Goal: Task Accomplishment & Management: Complete application form

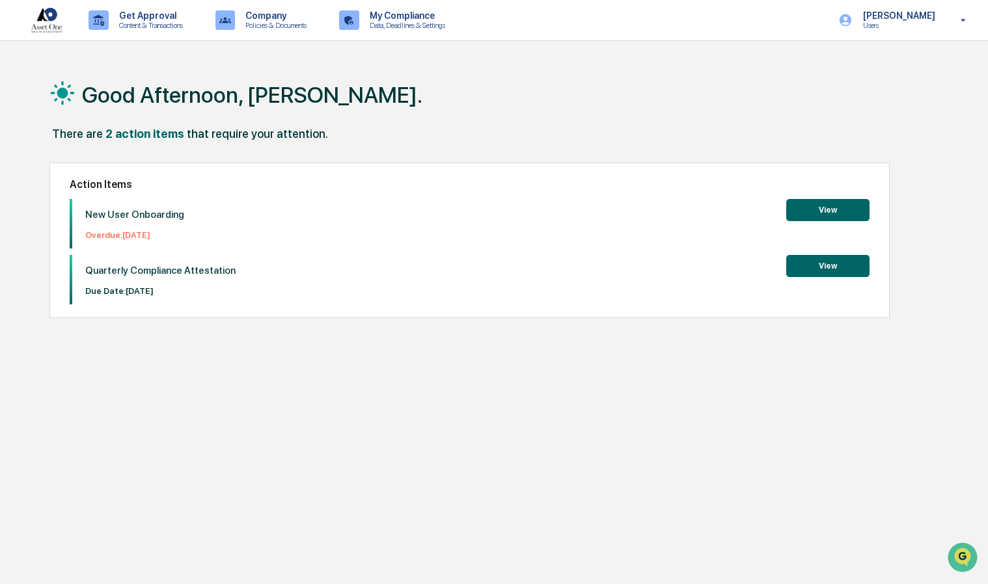
click at [823, 268] on button "View" at bounding box center [827, 266] width 83 height 22
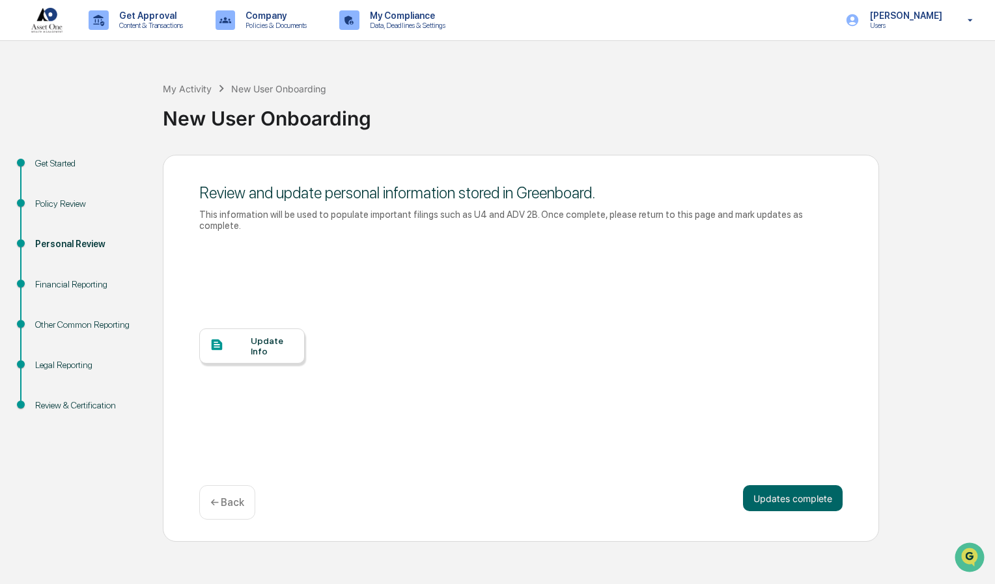
click at [260, 336] on div "Update Info" at bounding box center [273, 346] width 44 height 21
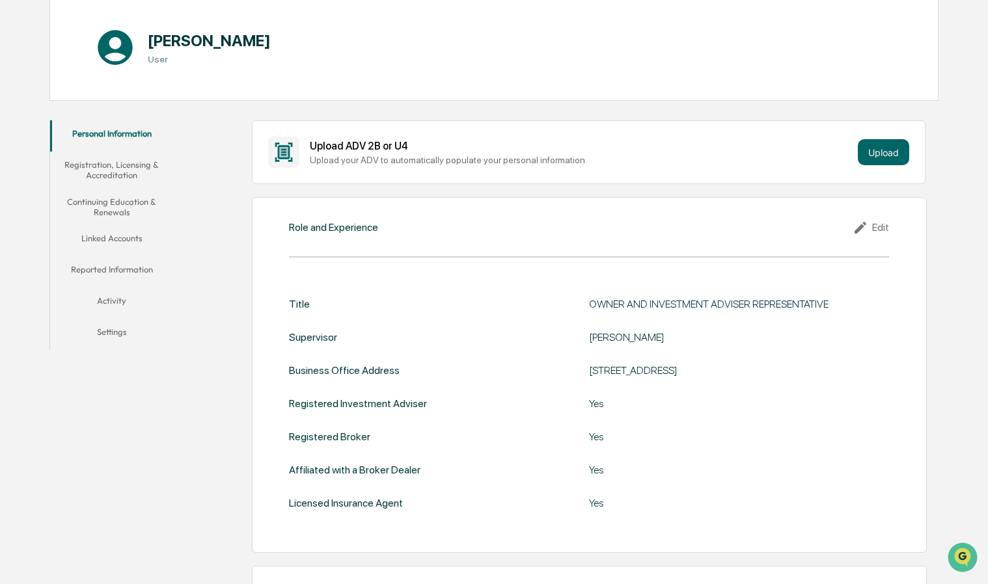
scroll to position [130, 0]
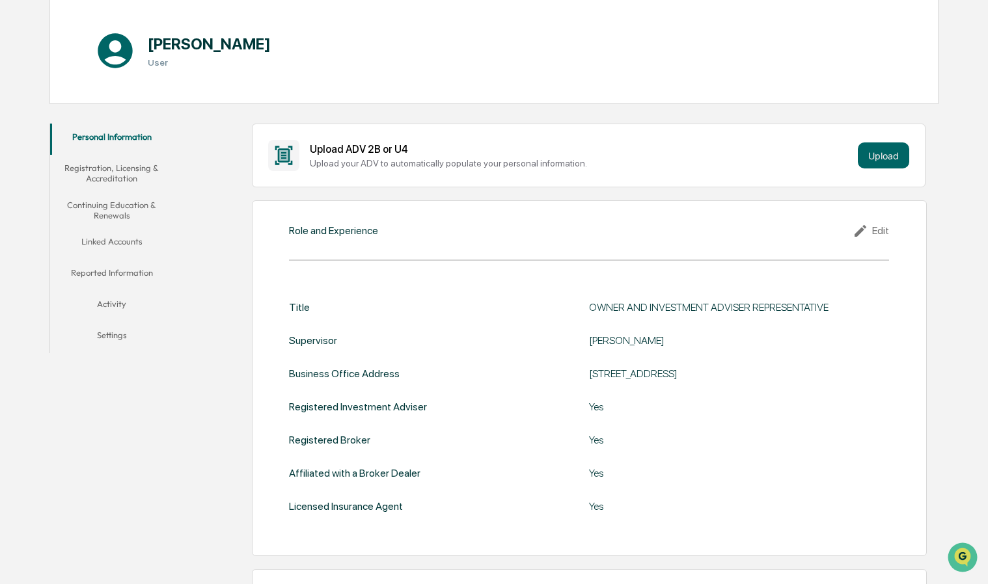
click at [862, 229] on icon at bounding box center [861, 231] width 12 height 12
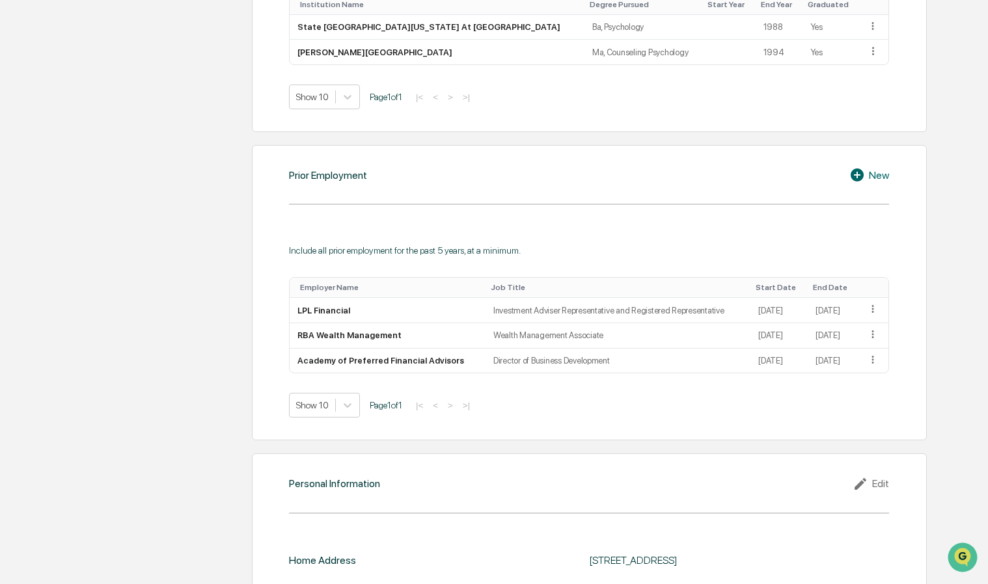
scroll to position [1172, 0]
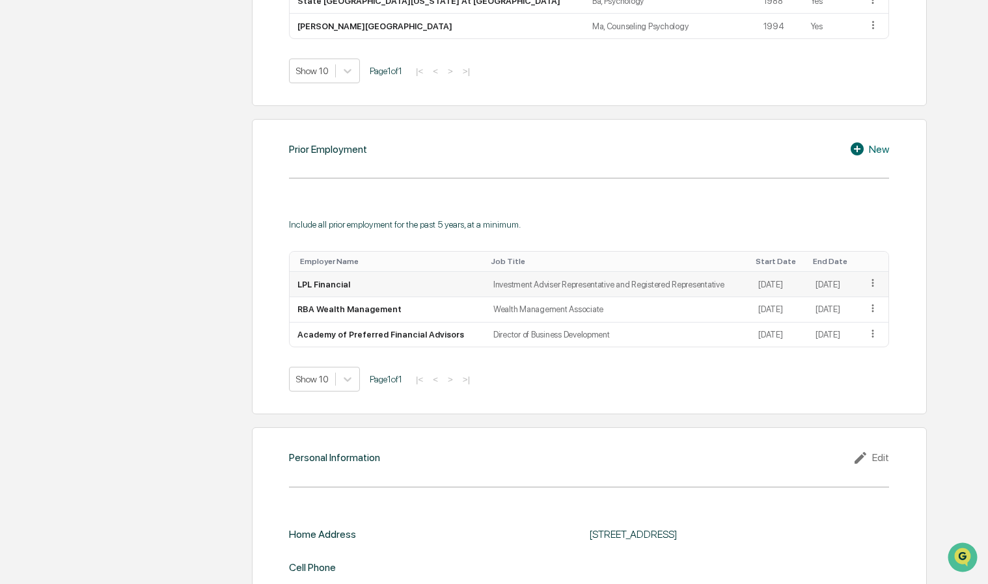
click at [873, 280] on icon at bounding box center [873, 284] width 2 height 8
click at [858, 298] on div "Edit" at bounding box center [858, 302] width 42 height 21
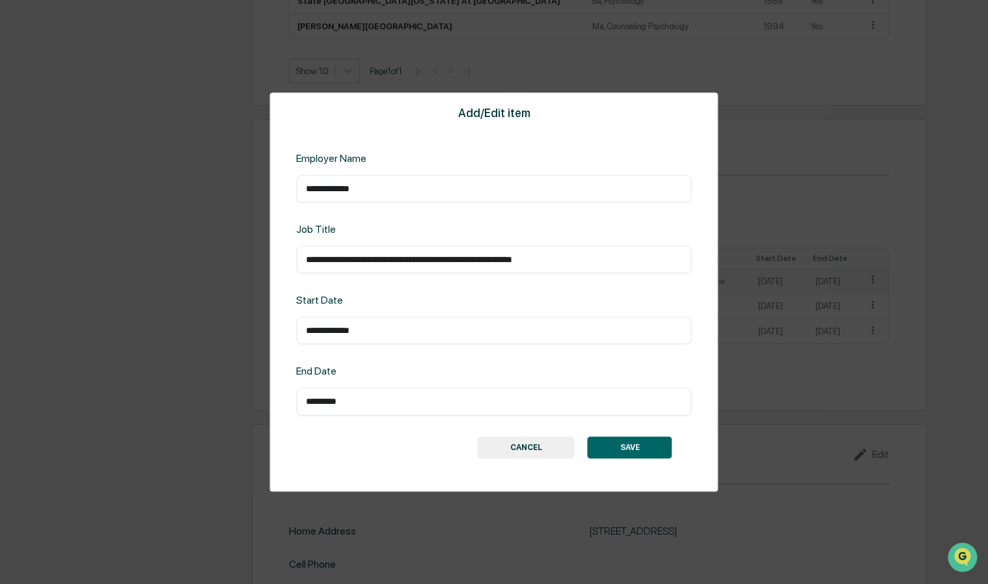
drag, startPoint x: 371, startPoint y: 191, endPoint x: 281, endPoint y: 193, distance: 89.8
click at [281, 193] on div "**********" at bounding box center [493, 292] width 448 height 400
type input "**********"
drag, startPoint x: 383, startPoint y: 333, endPoint x: 288, endPoint y: 331, distance: 95.0
click at [288, 331] on div "**********" at bounding box center [493, 292] width 448 height 400
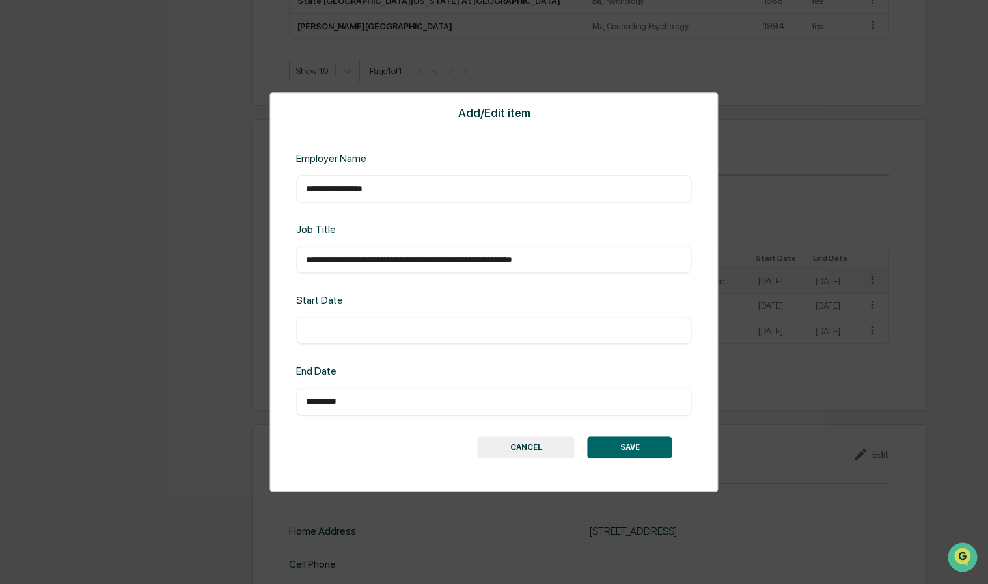
drag, startPoint x: 355, startPoint y: 404, endPoint x: 284, endPoint y: 402, distance: 71.6
click at [284, 402] on div "**********" at bounding box center [493, 292] width 448 height 400
click at [305, 320] on div "​" at bounding box center [493, 331] width 395 height 27
click at [314, 320] on div "​" at bounding box center [493, 331] width 395 height 27
click at [303, 394] on div "​" at bounding box center [493, 402] width 395 height 27
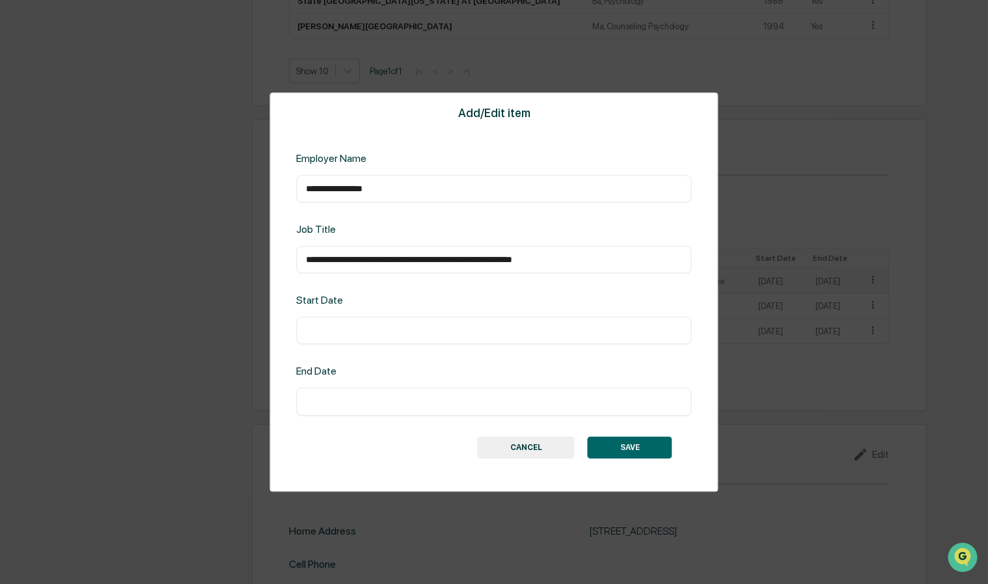
click at [624, 444] on button "SAVE" at bounding box center [630, 448] width 85 height 22
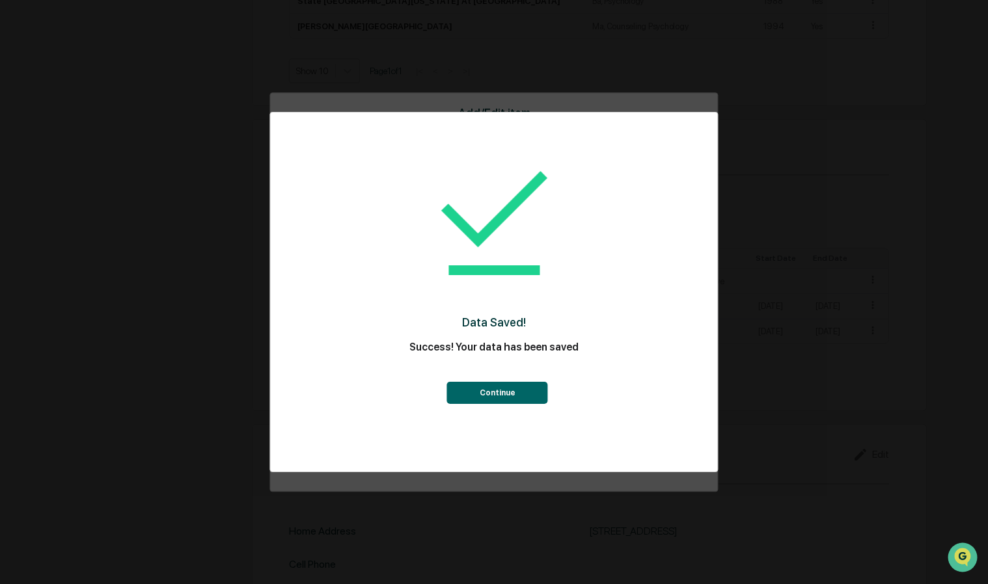
click at [506, 394] on button "Continue" at bounding box center [497, 393] width 101 height 22
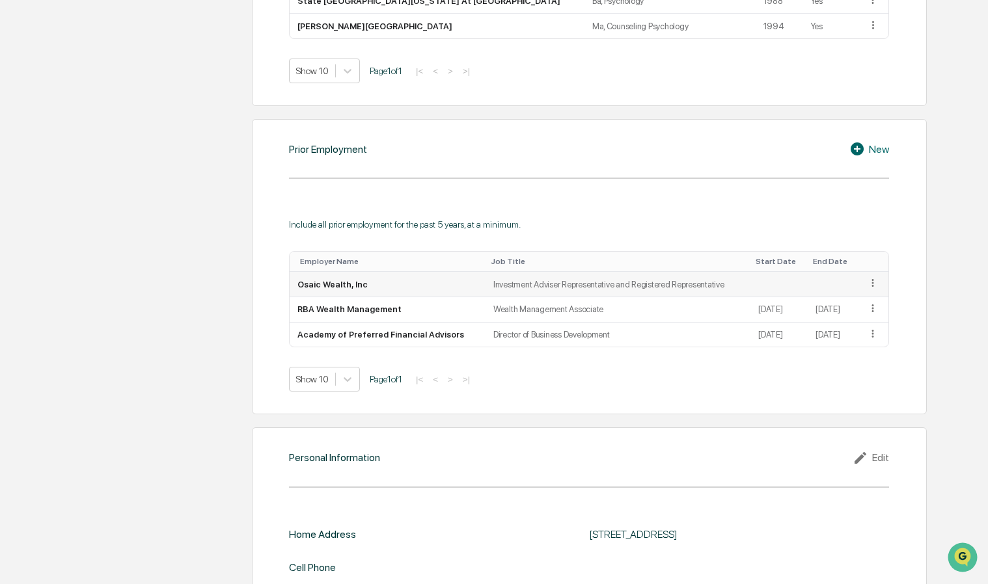
click at [350, 281] on td "Osaic Wealth, Inc" at bounding box center [388, 284] width 196 height 25
click at [871, 279] on icon at bounding box center [873, 283] width 12 height 12
click at [852, 297] on div "Edit" at bounding box center [858, 302] width 42 height 21
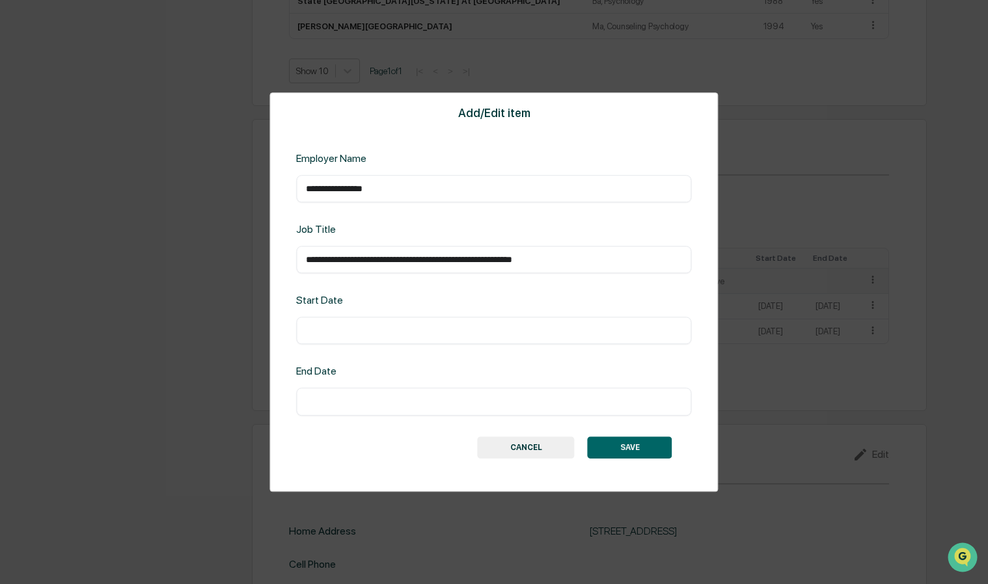
click at [332, 300] on div "Start Date" at bounding box center [385, 301] width 178 height 12
click at [351, 301] on div "Start Date" at bounding box center [385, 301] width 178 height 12
click at [308, 312] on div "Start Date ​" at bounding box center [493, 320] width 395 height 50
click at [301, 326] on div "​" at bounding box center [493, 331] width 395 height 27
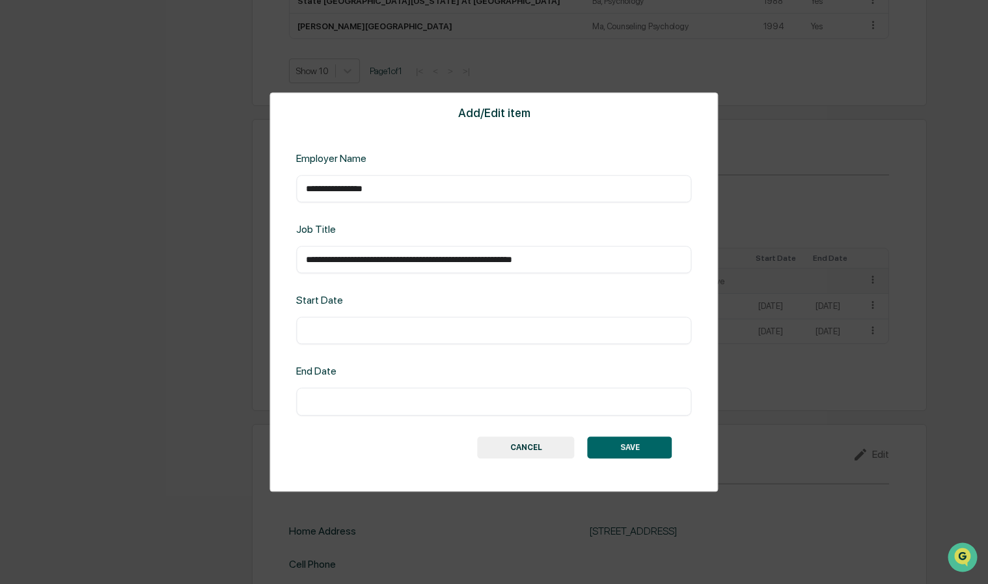
click at [333, 320] on div "​" at bounding box center [493, 331] width 395 height 27
click at [630, 447] on button "SAVE" at bounding box center [630, 448] width 85 height 22
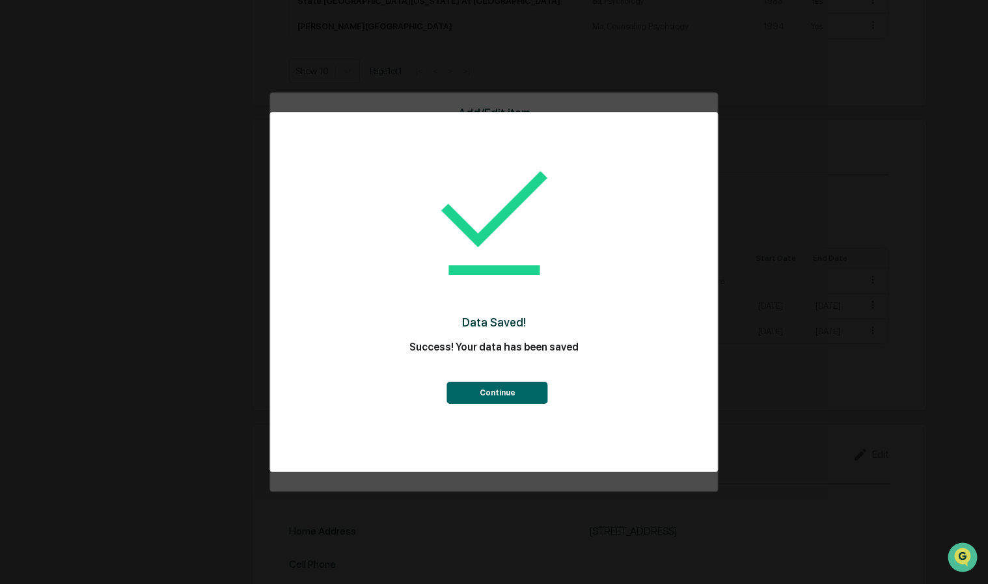
click at [486, 386] on button "Continue" at bounding box center [497, 393] width 101 height 22
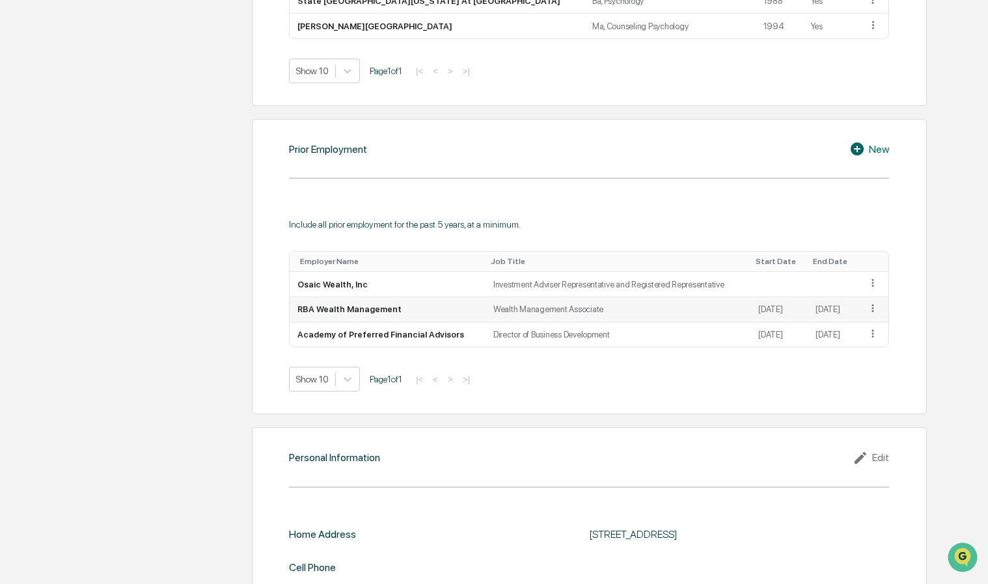
click at [877, 305] on icon at bounding box center [873, 309] width 12 height 12
click at [854, 350] on div "Delete" at bounding box center [858, 348] width 42 height 21
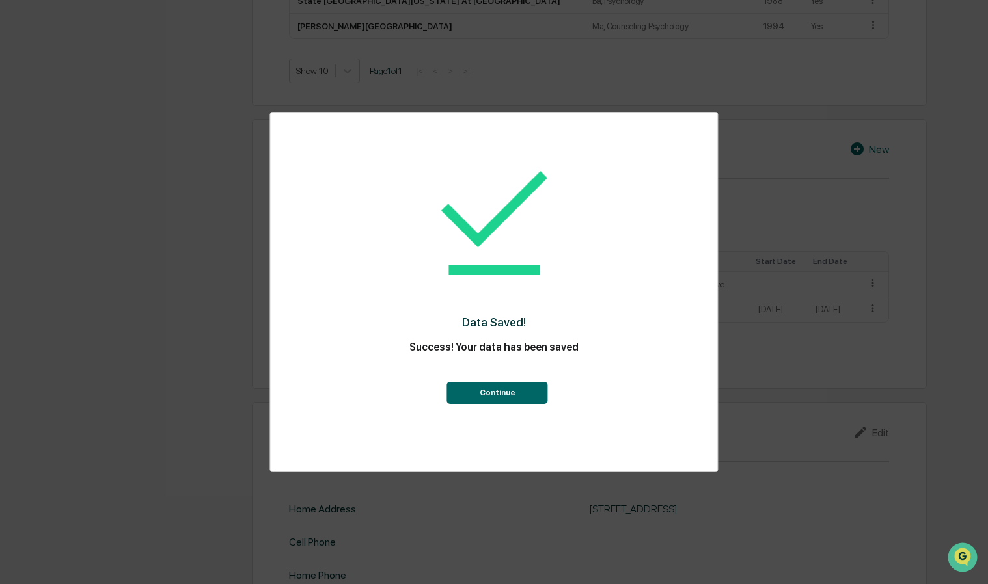
click at [512, 387] on button "Continue" at bounding box center [497, 393] width 101 height 22
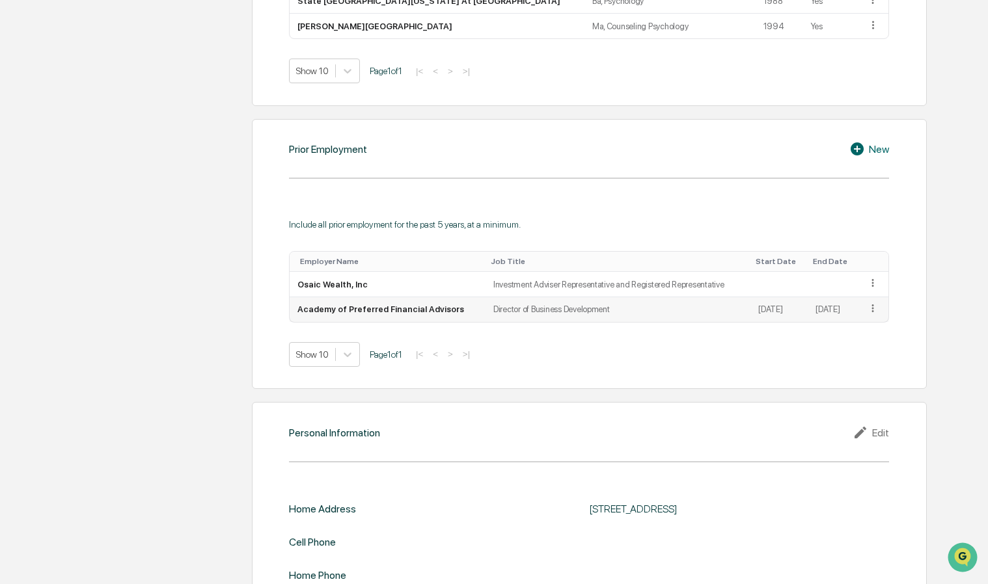
click at [872, 303] on icon at bounding box center [873, 309] width 12 height 12
click at [854, 345] on div "Delete" at bounding box center [858, 348] width 42 height 21
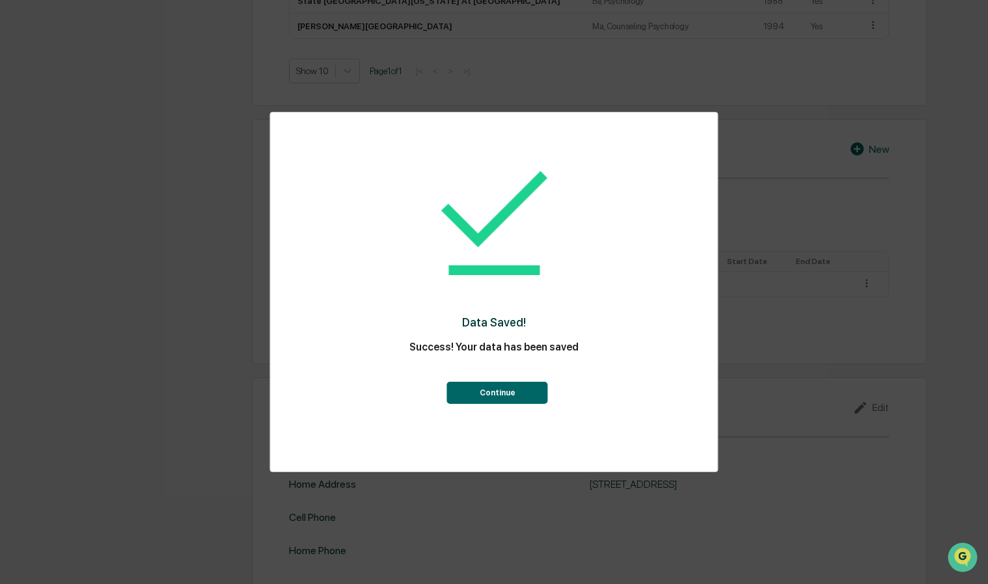
click at [496, 394] on button "Continue" at bounding box center [497, 393] width 101 height 22
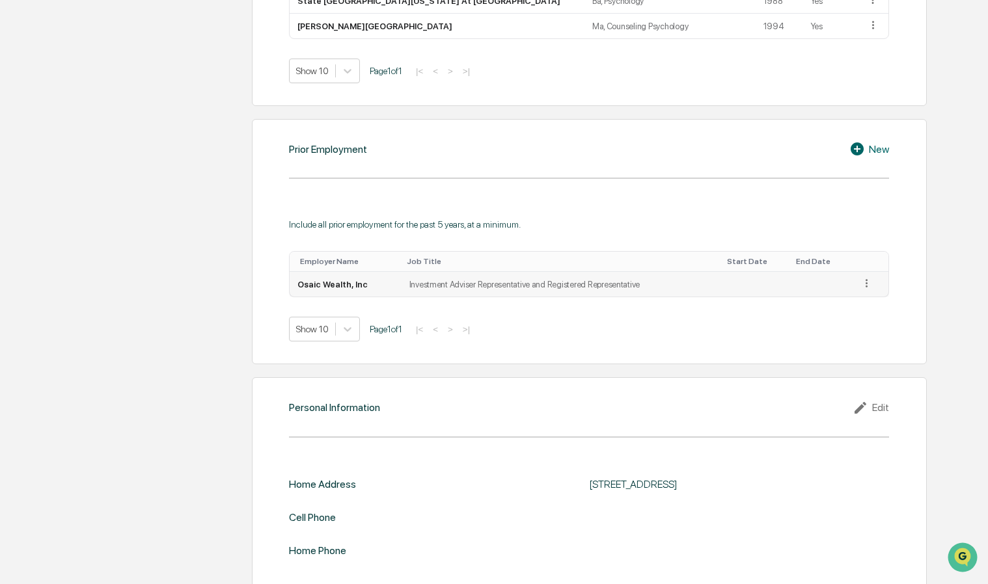
click at [863, 280] on icon at bounding box center [866, 283] width 12 height 12
click at [844, 298] on div "Edit" at bounding box center [852, 302] width 42 height 21
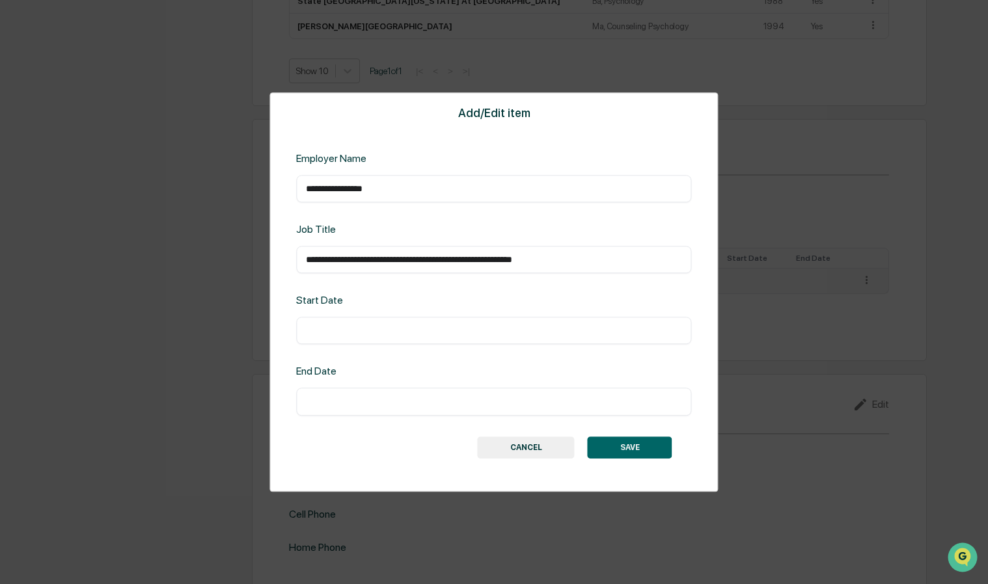
click at [307, 312] on div "Start Date ​" at bounding box center [493, 320] width 395 height 50
click at [617, 444] on button "SAVE" at bounding box center [630, 448] width 85 height 22
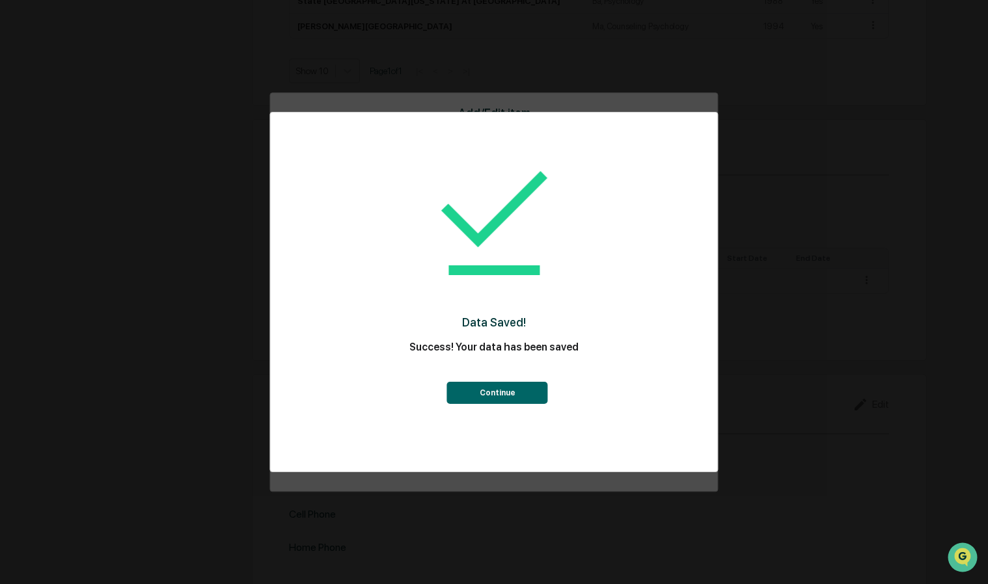
click at [502, 395] on button "Continue" at bounding box center [497, 393] width 101 height 22
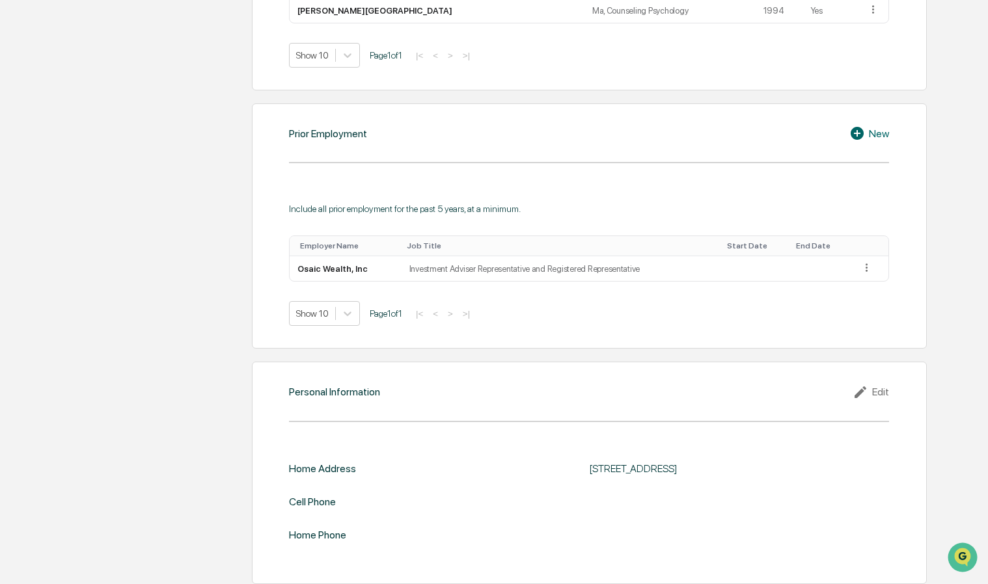
scroll to position [1188, 0]
click at [875, 385] on div "Edit" at bounding box center [871, 391] width 36 height 16
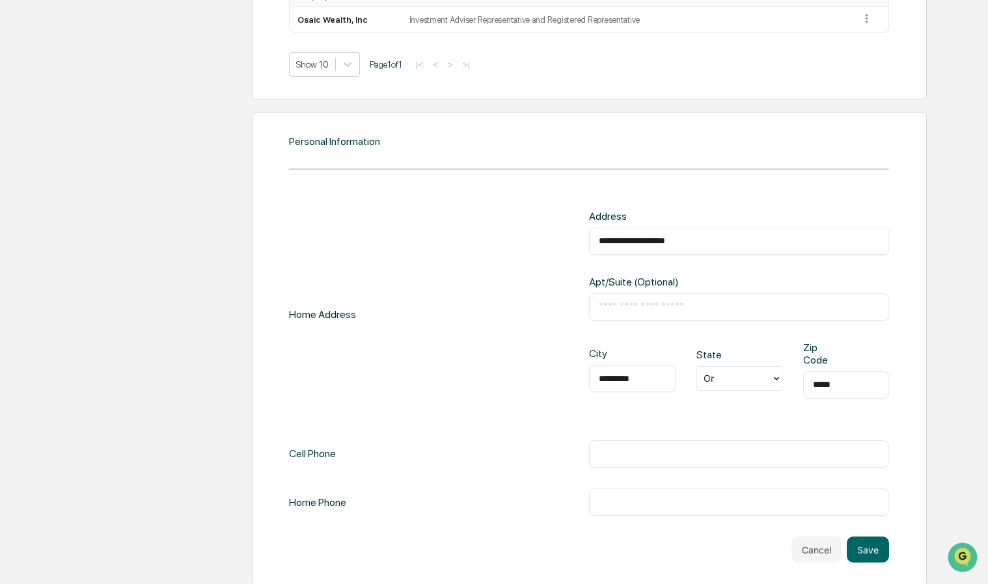
scroll to position [1437, 0]
click at [397, 450] on div "Cell Phone ​" at bounding box center [589, 453] width 600 height 27
click at [878, 541] on button "Save" at bounding box center [868, 549] width 42 height 26
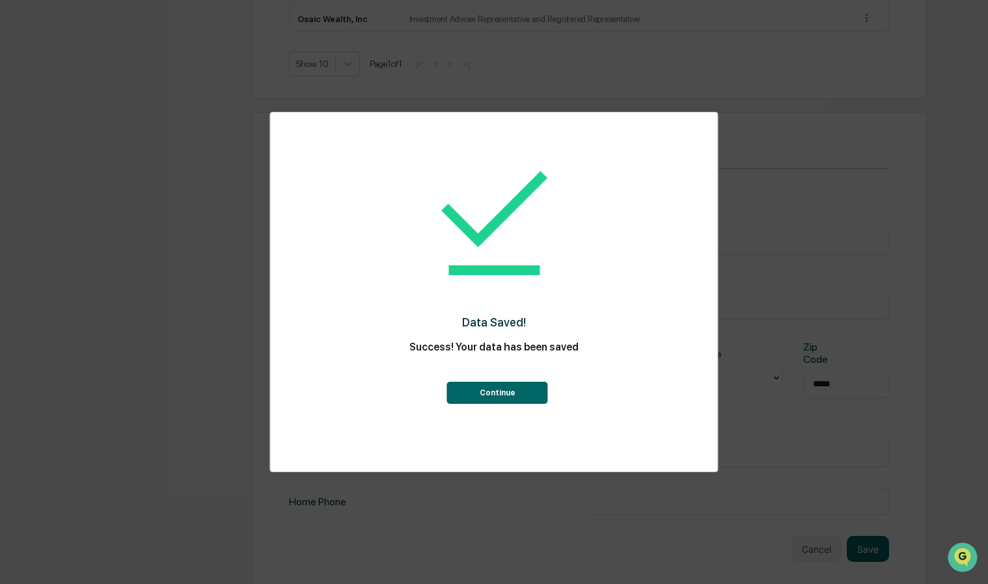
click at [506, 396] on button "Continue" at bounding box center [497, 393] width 101 height 22
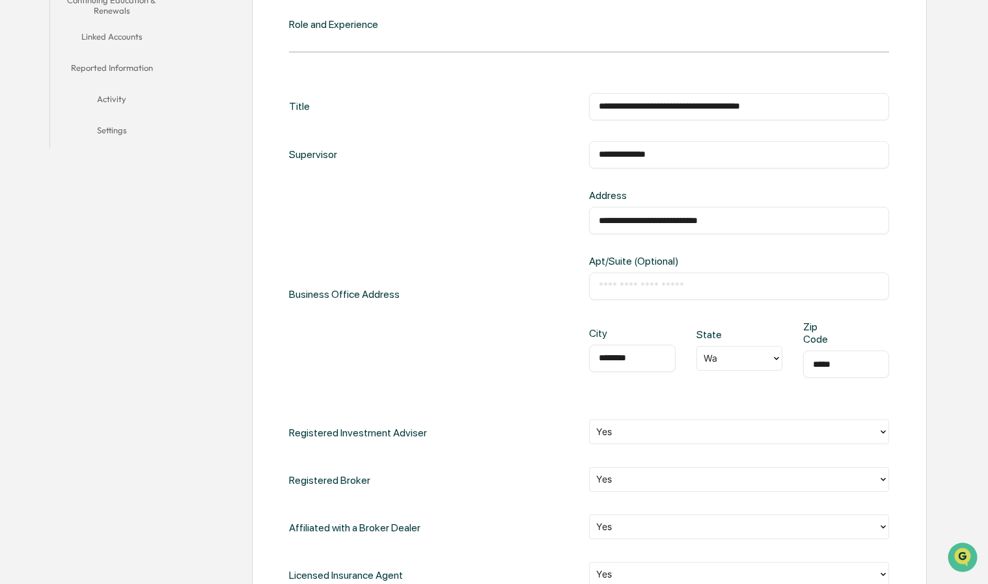
scroll to position [212, 0]
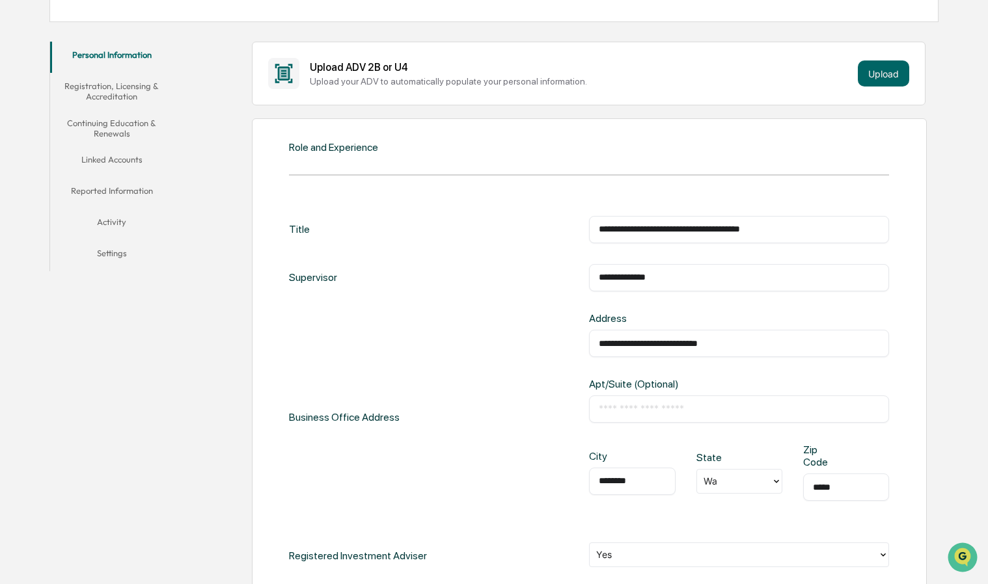
click at [130, 90] on button "Registration, Licensing & Accreditation" at bounding box center [112, 91] width 124 height 37
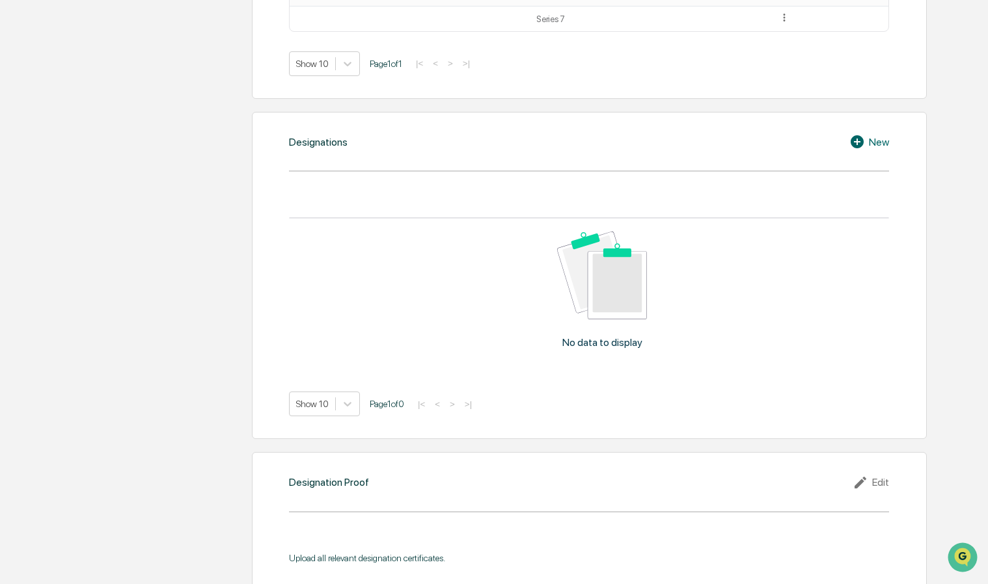
scroll to position [798, 0]
click at [873, 141] on div "New" at bounding box center [869, 141] width 40 height 16
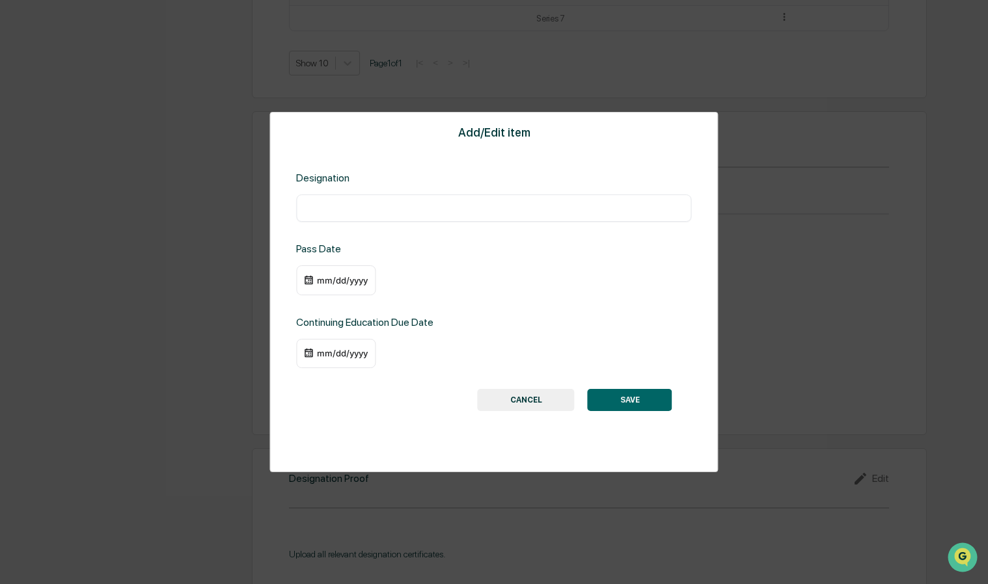
click at [319, 205] on input "text" at bounding box center [494, 208] width 376 height 13
type input "****"
click at [627, 400] on button "SAVE" at bounding box center [630, 400] width 85 height 22
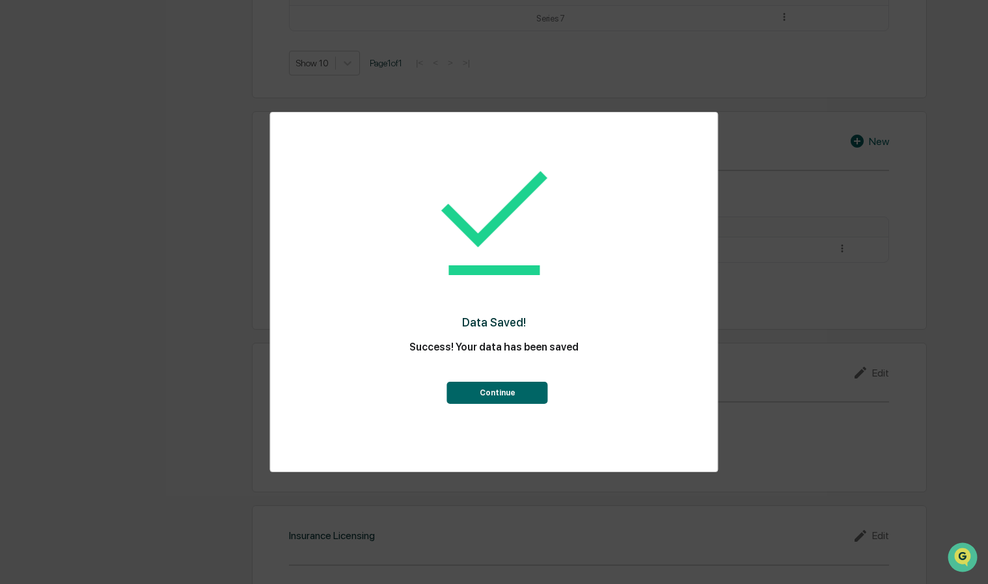
click at [495, 392] on button "Continue" at bounding box center [497, 393] width 101 height 22
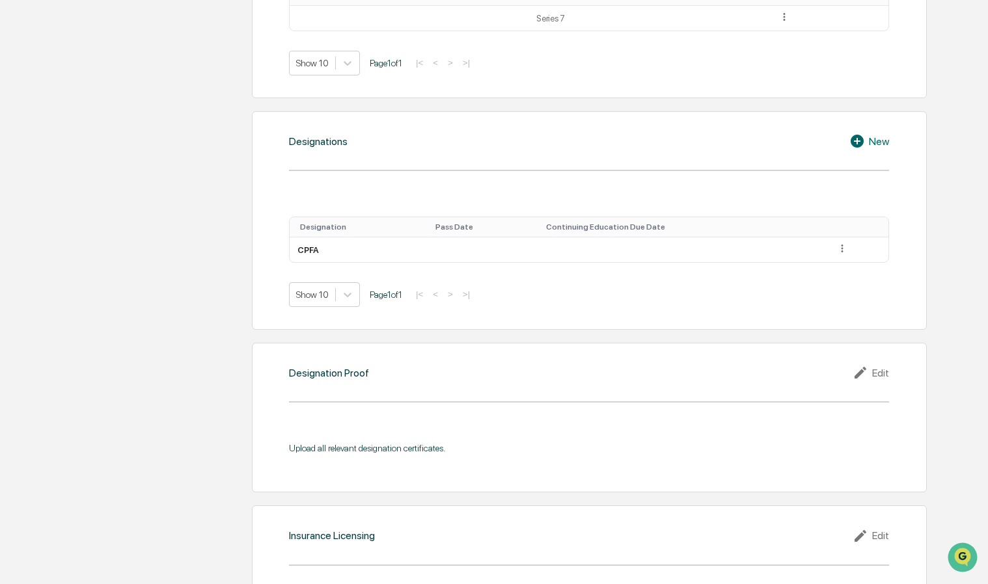
click at [858, 137] on icon at bounding box center [857, 141] width 13 height 13
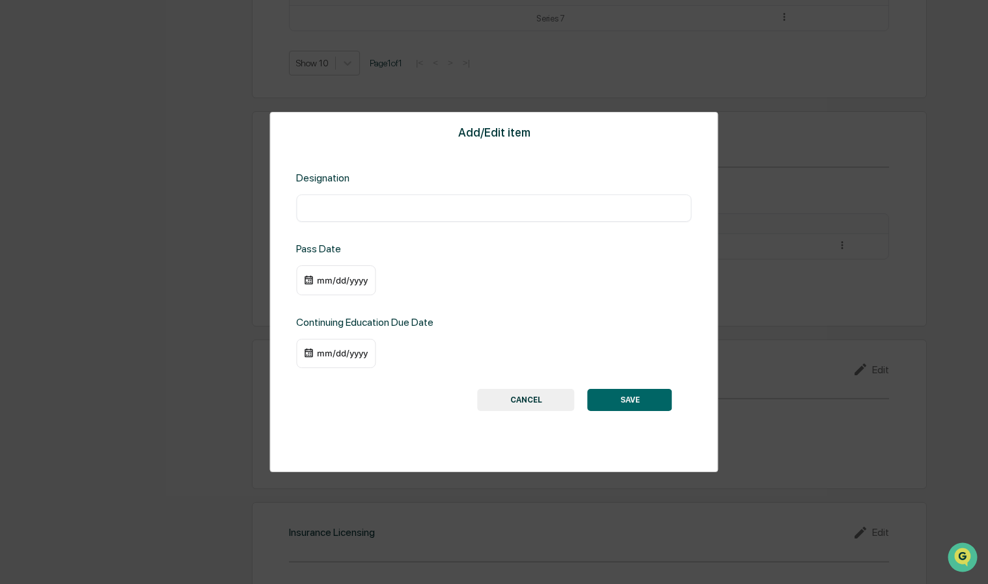
click at [305, 198] on div "​" at bounding box center [493, 208] width 395 height 27
click at [321, 207] on input "text" at bounding box center [494, 208] width 376 height 13
type input "***"
click at [630, 399] on button "SAVE" at bounding box center [630, 400] width 85 height 22
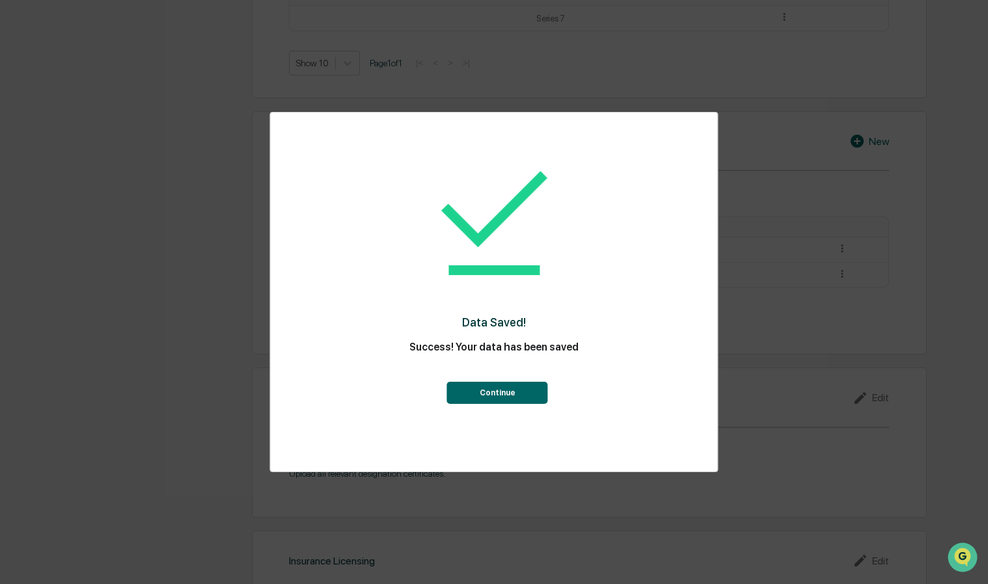
click at [493, 394] on button "Continue" at bounding box center [497, 393] width 101 height 22
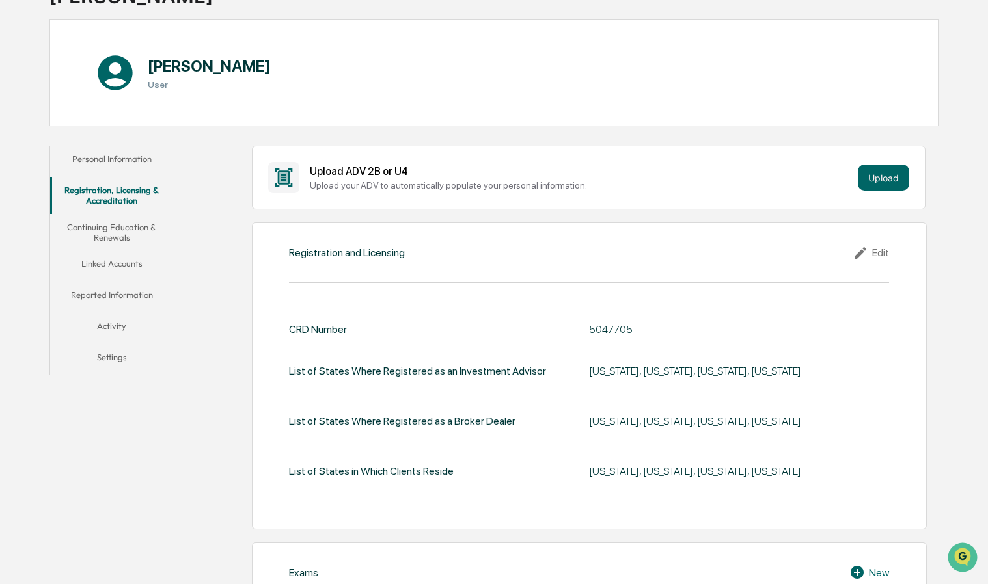
scroll to position [90, 0]
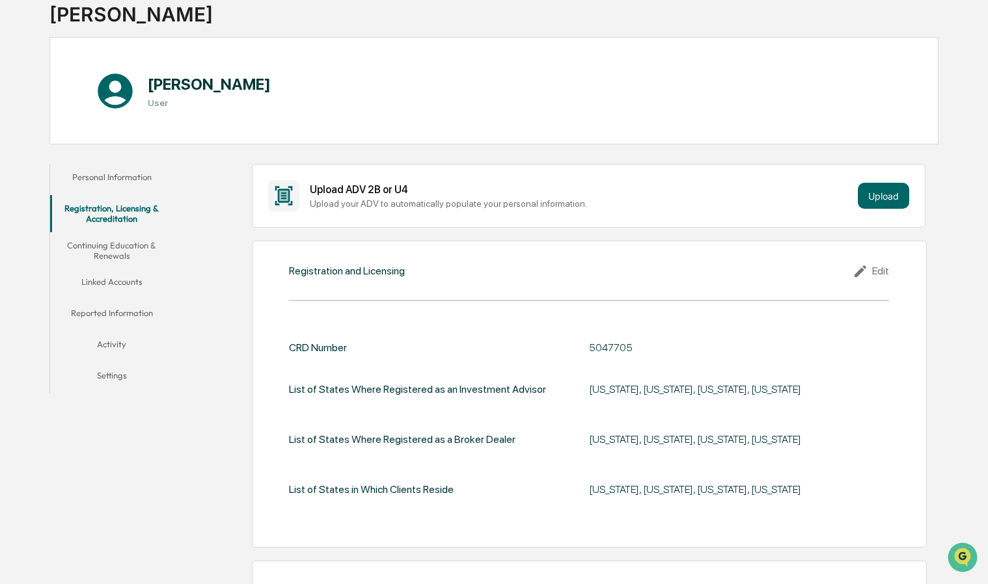
click at [106, 249] on button "Continuing Education & Renewals" at bounding box center [112, 250] width 124 height 37
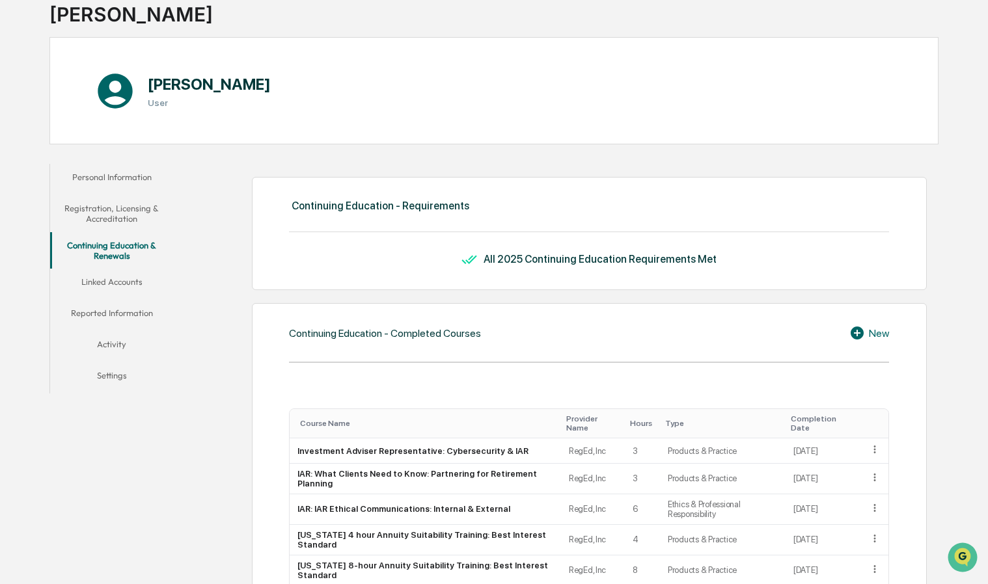
click at [120, 282] on button "Linked Accounts" at bounding box center [112, 284] width 124 height 31
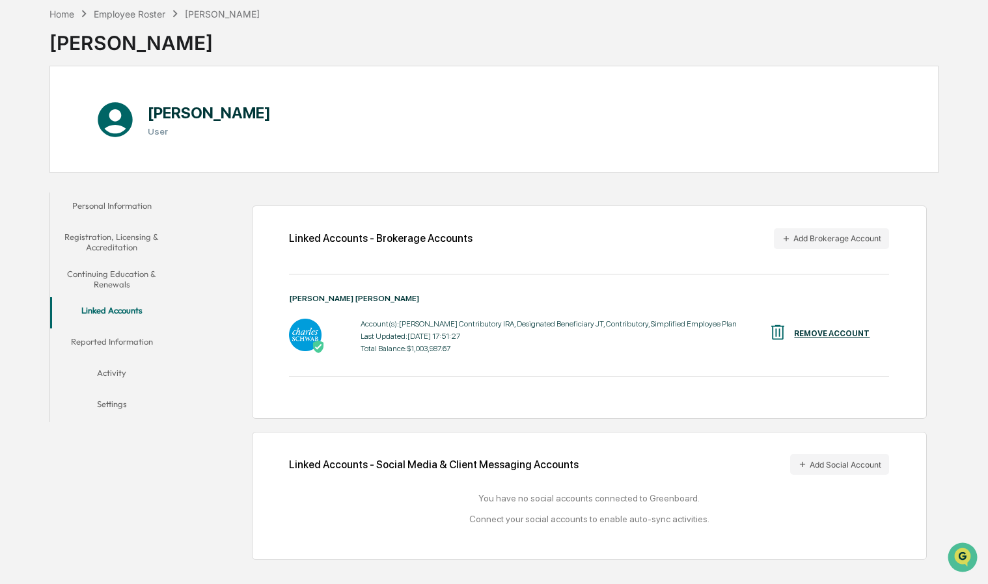
click at [122, 343] on button "Reported Information" at bounding box center [112, 344] width 124 height 31
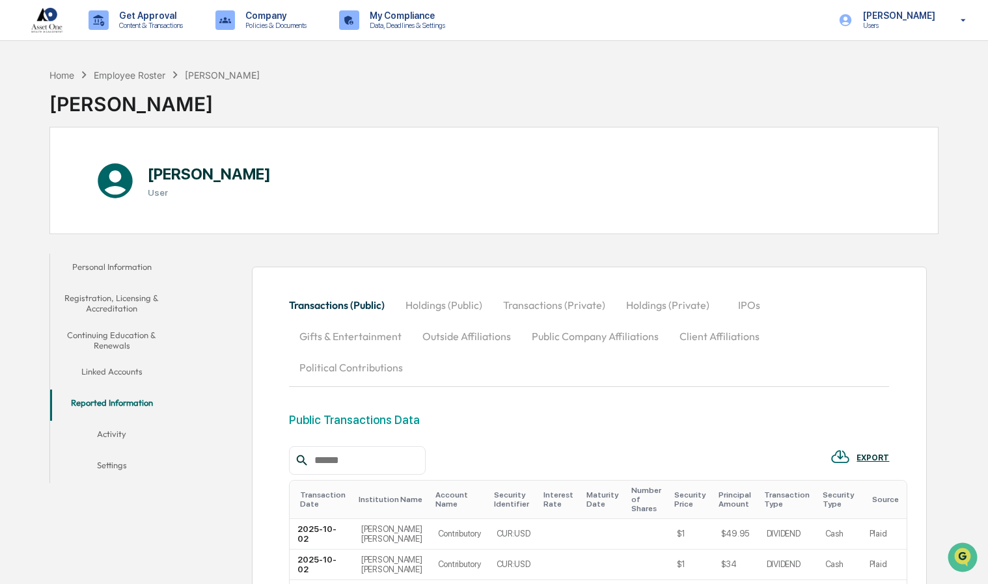
click at [118, 432] on button "Activity" at bounding box center [112, 436] width 124 height 31
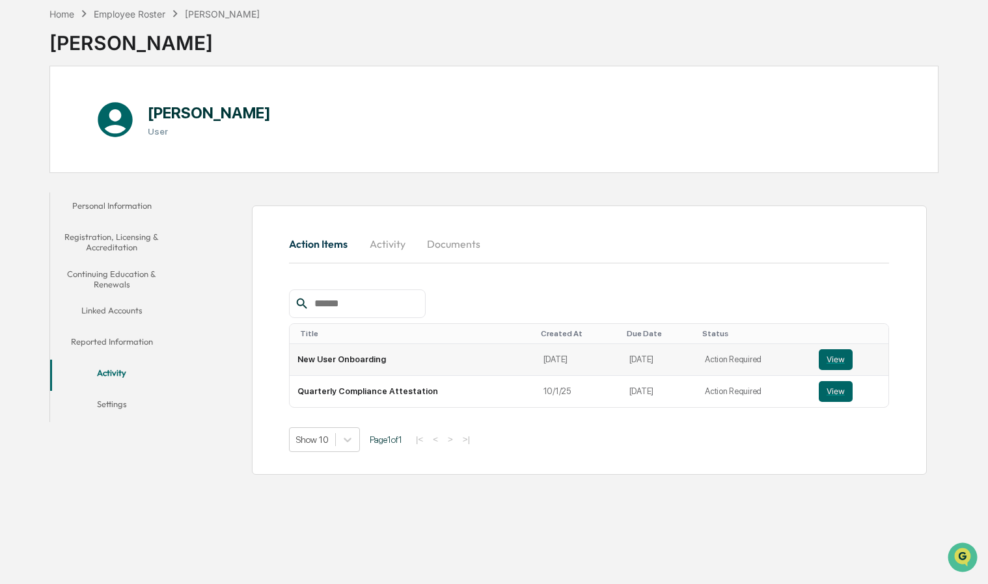
scroll to position [61, 0]
click at [830, 355] on button "View" at bounding box center [836, 360] width 34 height 21
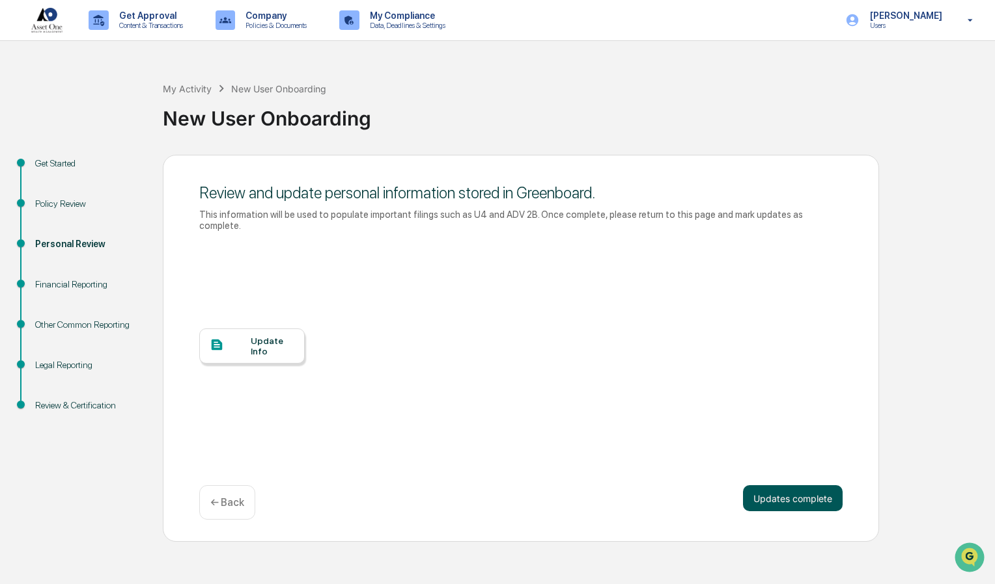
click at [758, 486] on button "Updates complete" at bounding box center [793, 499] width 100 height 26
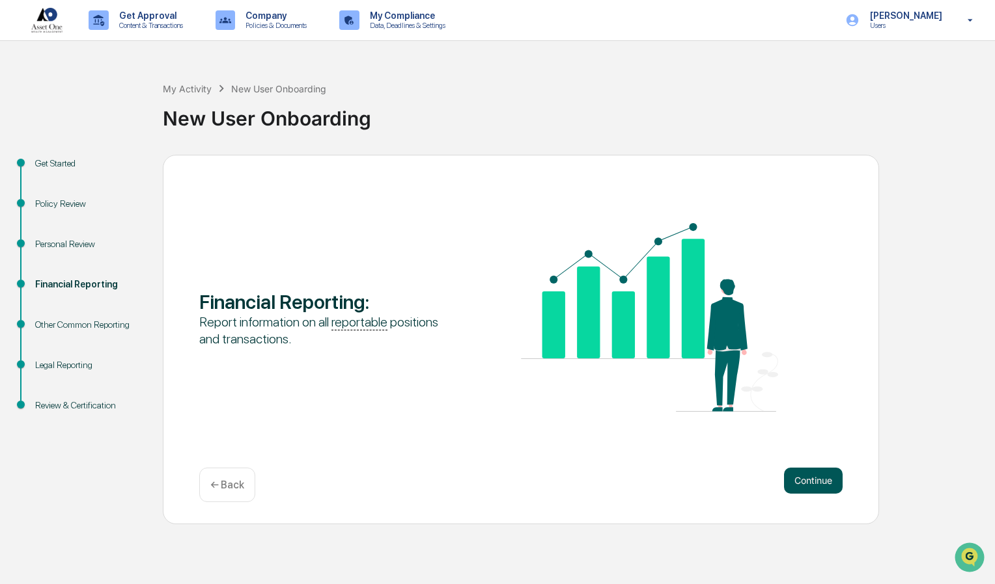
click at [799, 484] on button "Continue" at bounding box center [813, 481] width 59 height 26
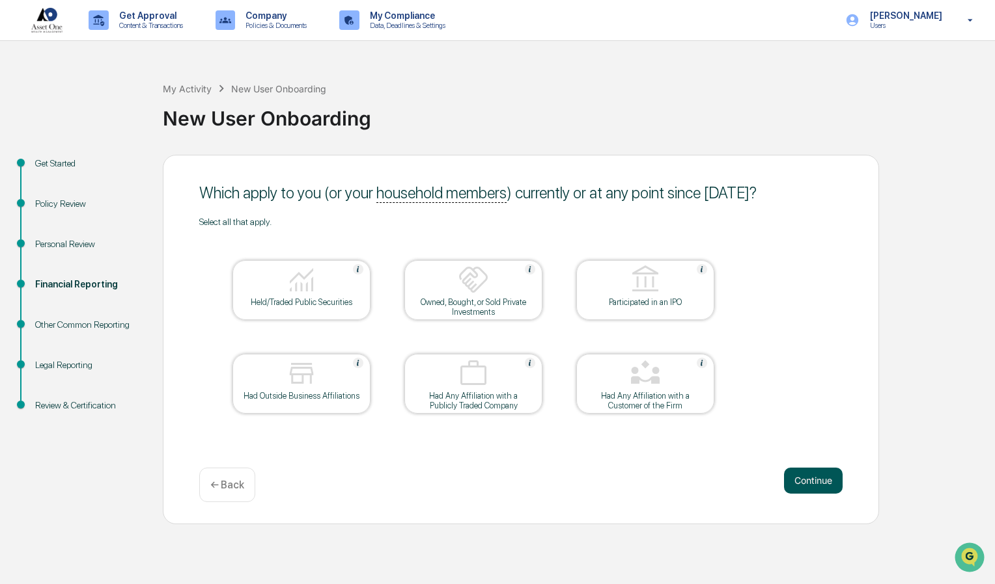
click at [810, 478] on button "Continue" at bounding box center [813, 481] width 59 height 26
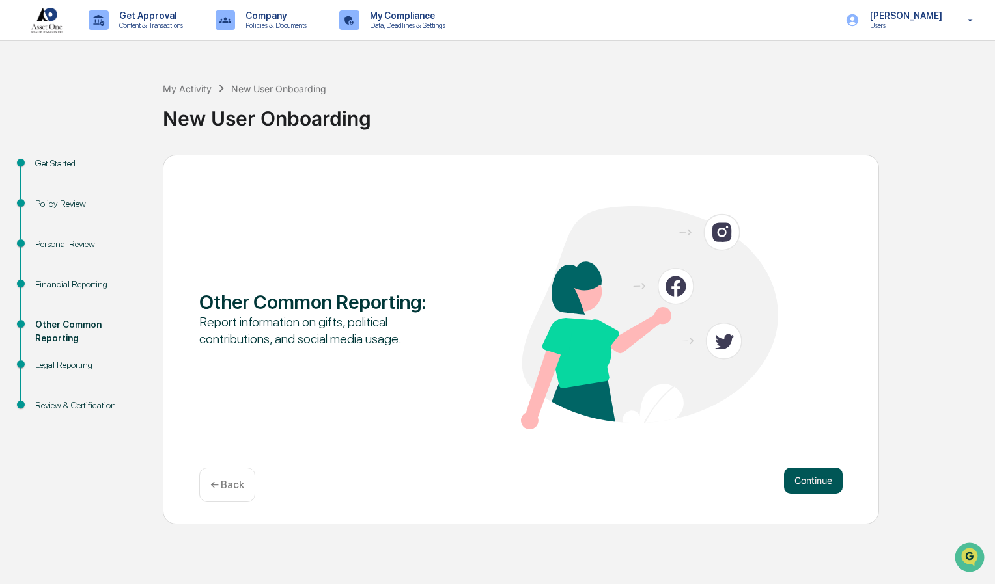
click at [813, 484] on button "Continue" at bounding box center [813, 481] width 59 height 26
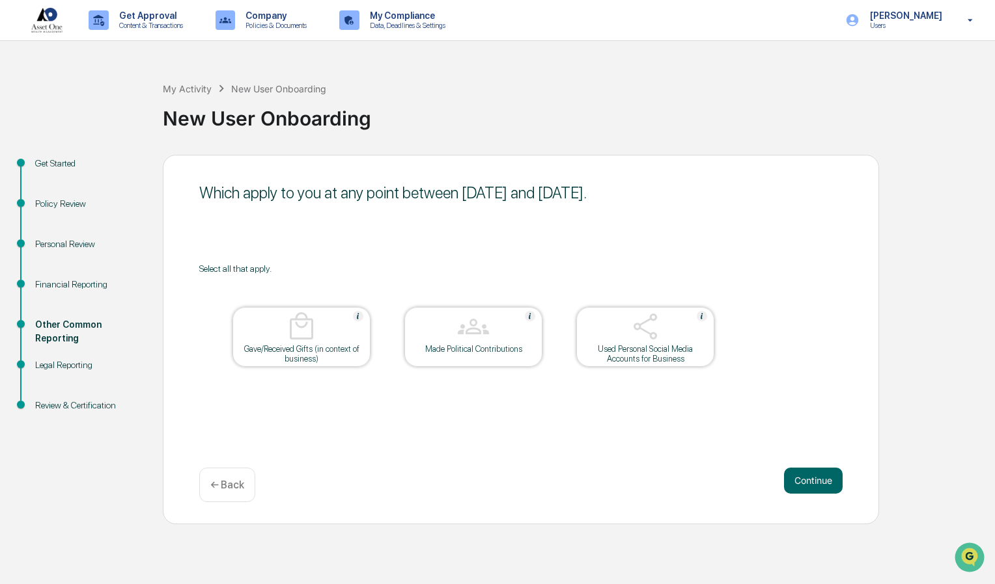
click at [813, 484] on button "Continue" at bounding box center [813, 481] width 59 height 26
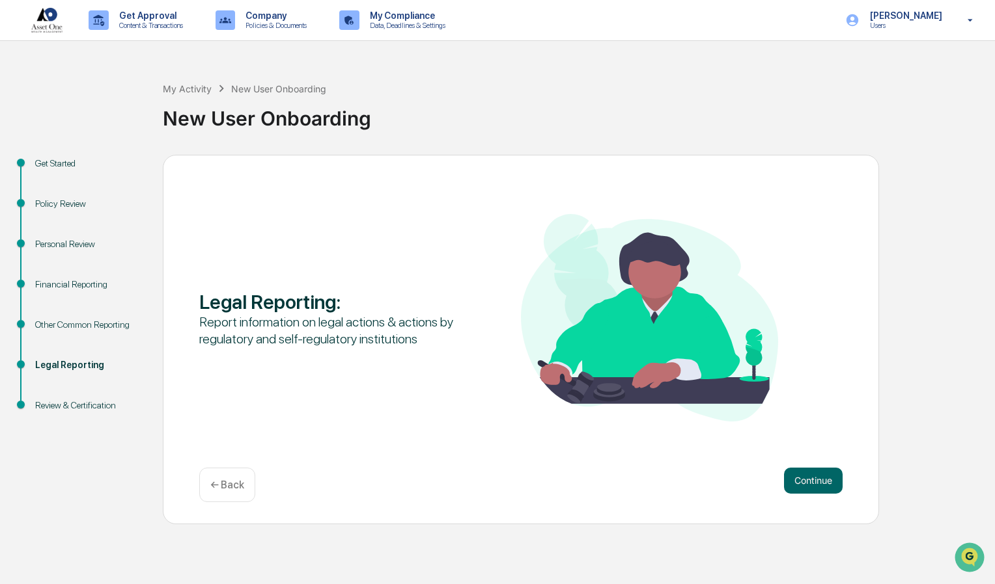
click at [813, 484] on button "Continue" at bounding box center [813, 481] width 59 height 26
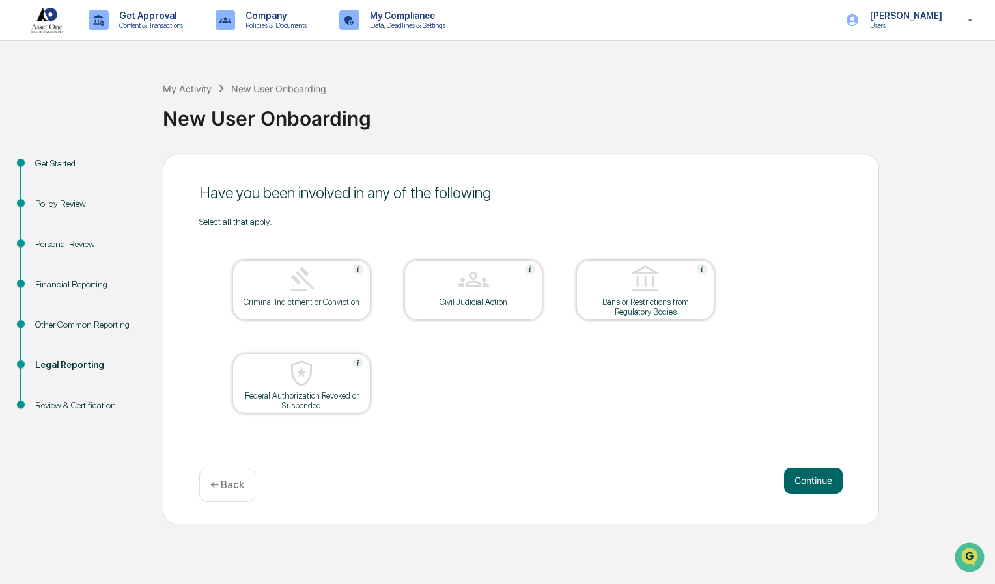
click at [813, 484] on button "Continue" at bounding box center [813, 481] width 59 height 26
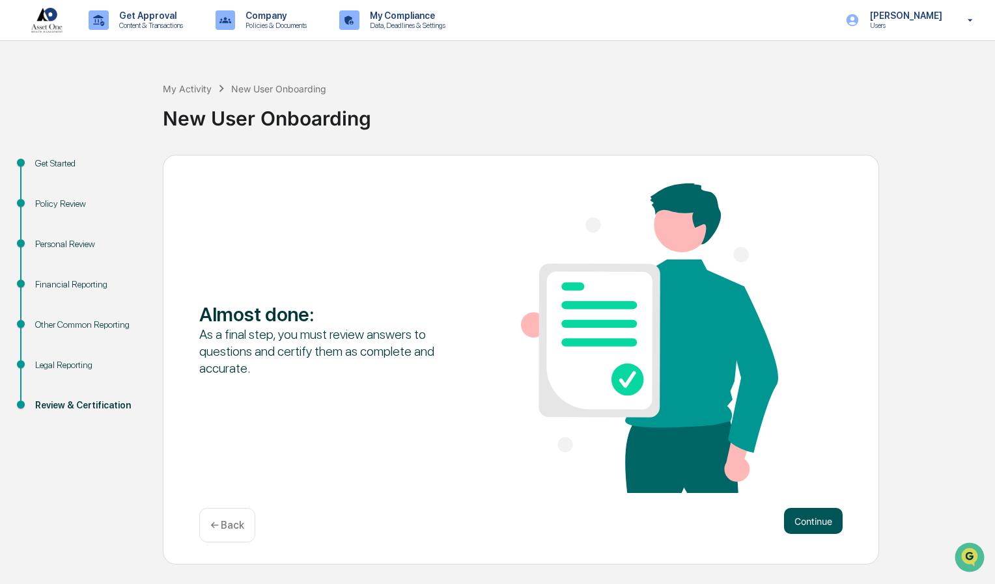
click at [808, 523] on button "Continue" at bounding box center [813, 521] width 59 height 26
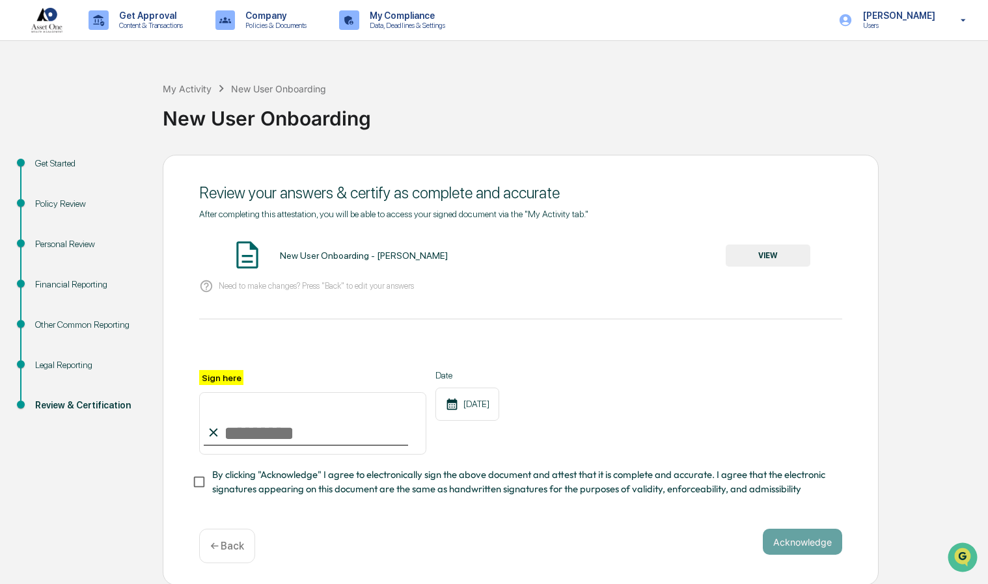
click at [241, 443] on input "Sign here" at bounding box center [312, 423] width 227 height 62
type input "**********"
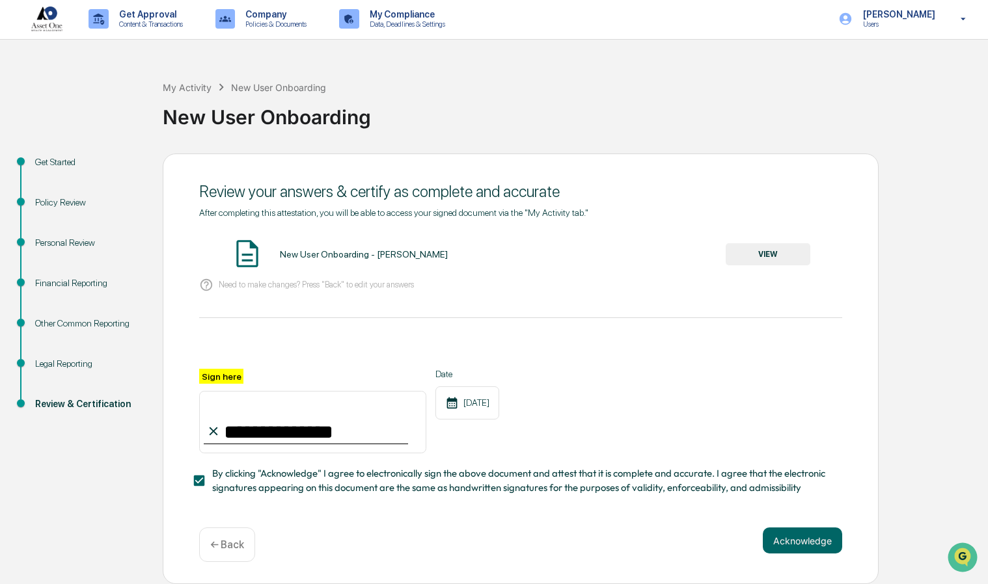
scroll to position [7, 0]
click at [797, 538] on button "Acknowledge" at bounding box center [802, 541] width 79 height 26
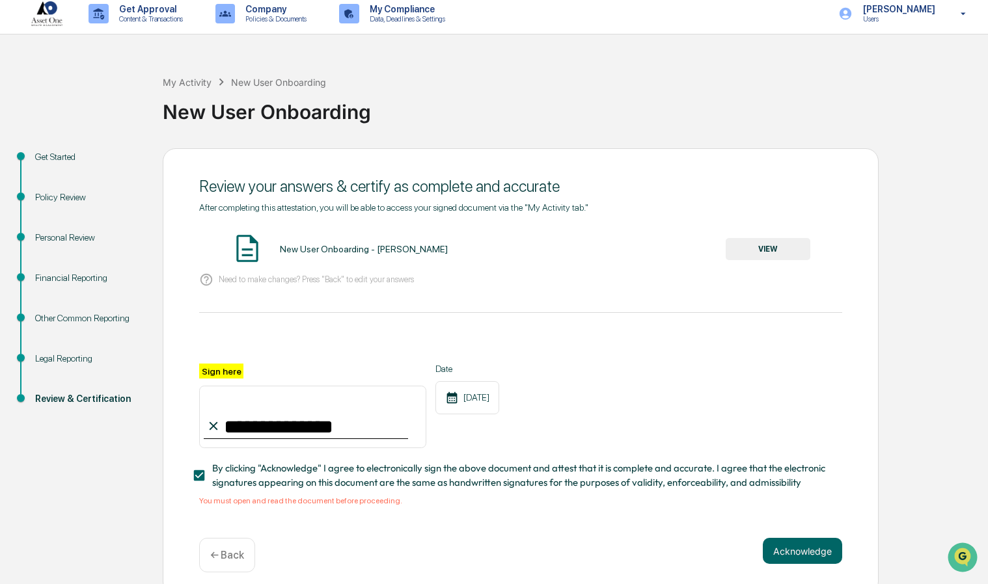
click at [242, 251] on img at bounding box center [247, 248] width 33 height 33
click at [776, 245] on button "VIEW" at bounding box center [768, 249] width 85 height 22
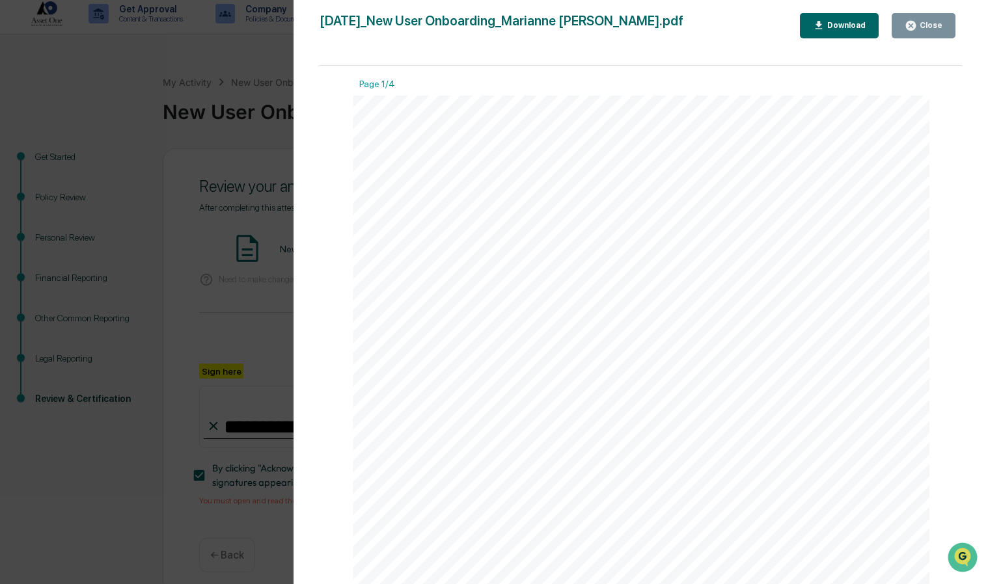
scroll to position [0, 0]
click at [916, 26] on icon "button" at bounding box center [911, 26] width 10 height 10
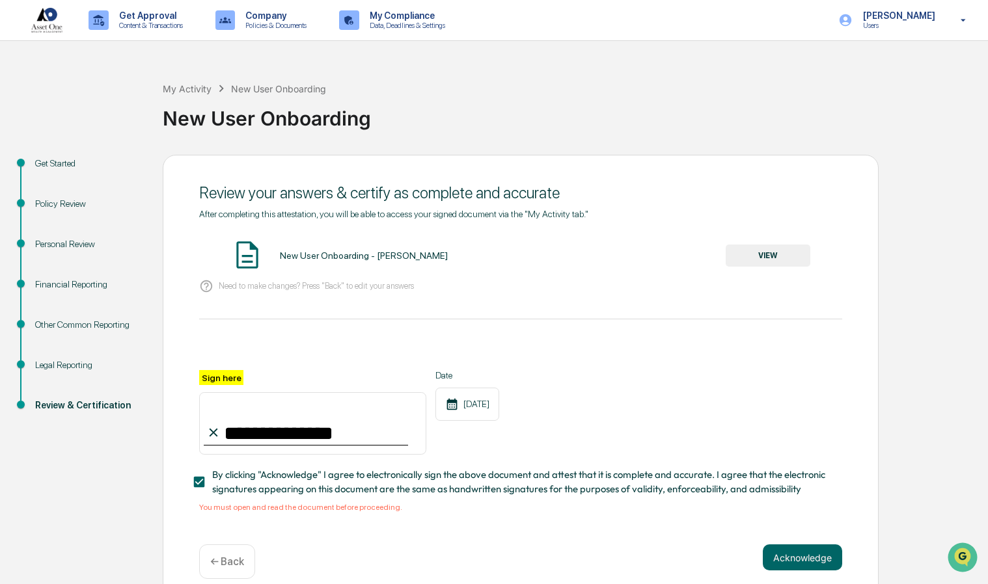
click at [65, 325] on div "Other Common Reporting" at bounding box center [88, 325] width 107 height 14
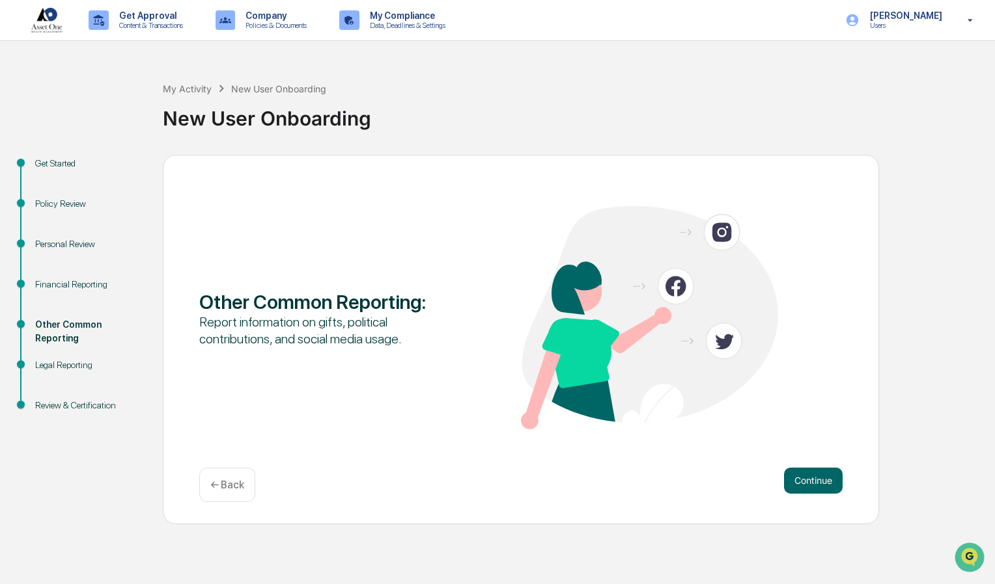
click at [75, 284] on div "Financial Reporting" at bounding box center [88, 285] width 107 height 14
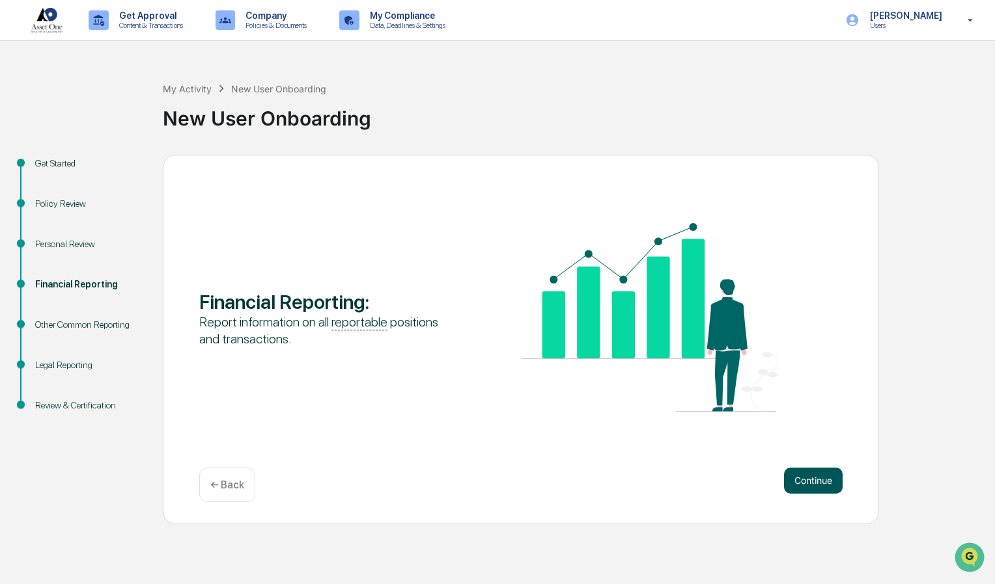
click at [815, 482] on button "Continue" at bounding box center [813, 481] width 59 height 26
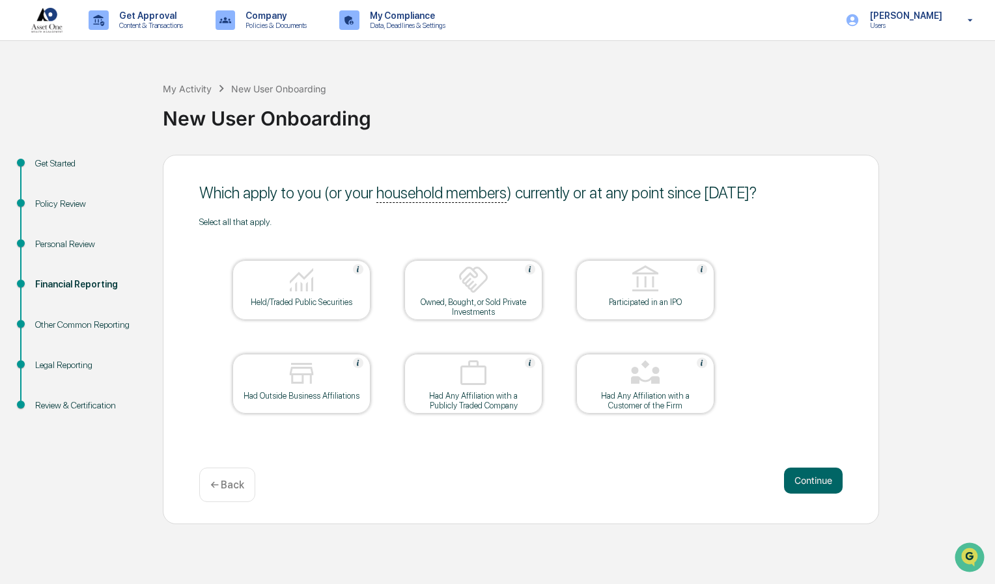
click at [319, 295] on div at bounding box center [301, 280] width 130 height 33
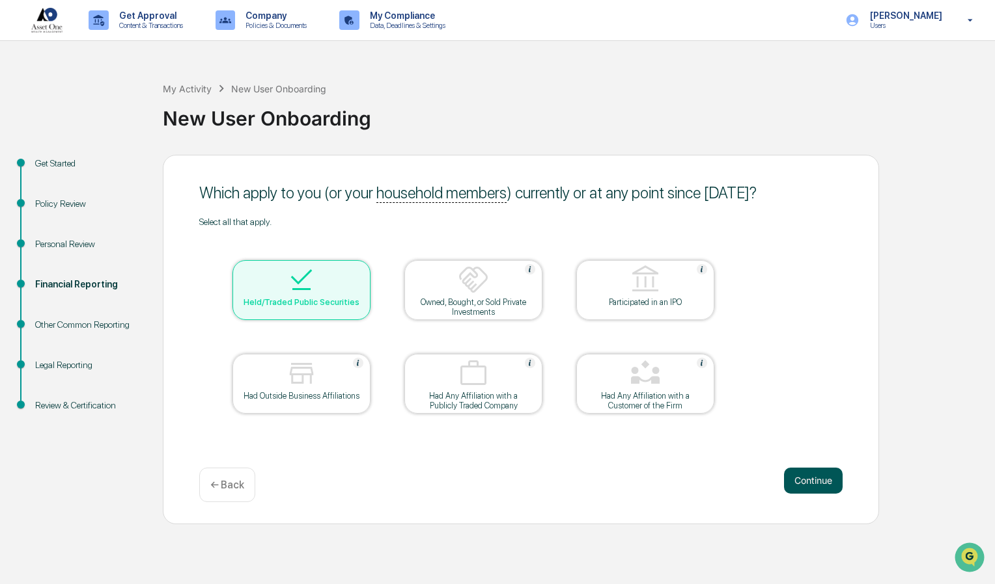
click at [808, 480] on button "Continue" at bounding box center [813, 481] width 59 height 26
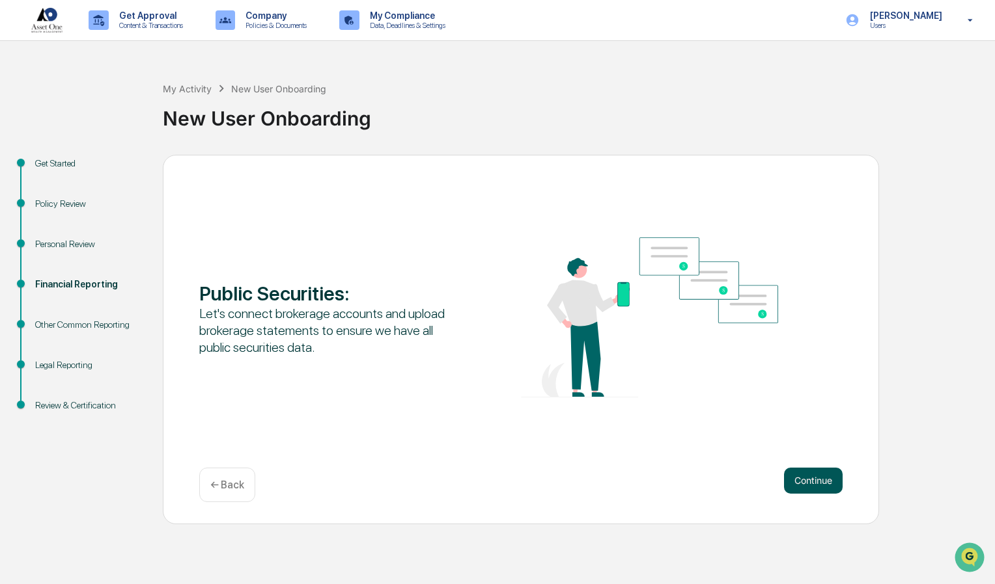
click at [807, 480] on button "Continue" at bounding box center [813, 481] width 59 height 26
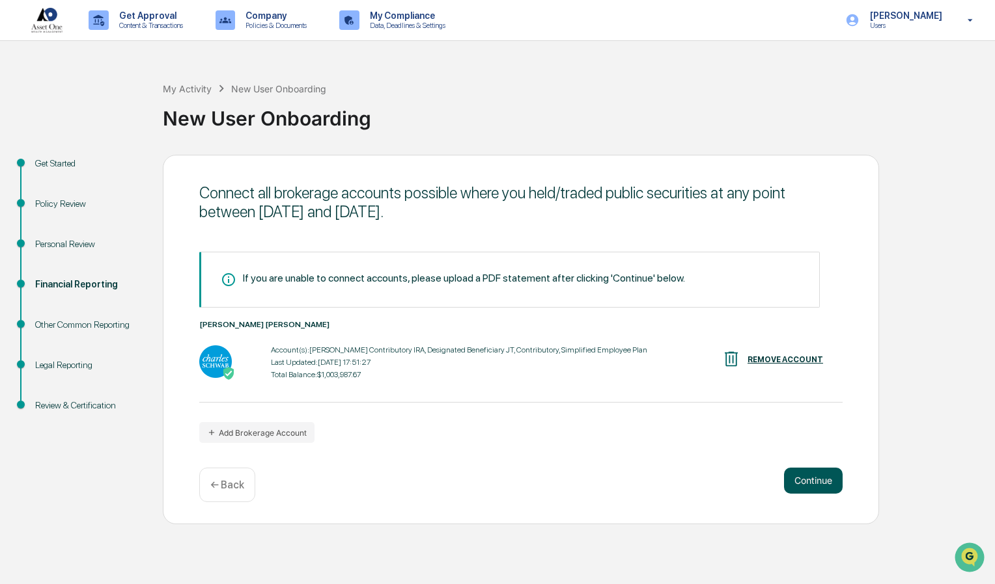
click at [805, 480] on button "Continue" at bounding box center [813, 481] width 59 height 26
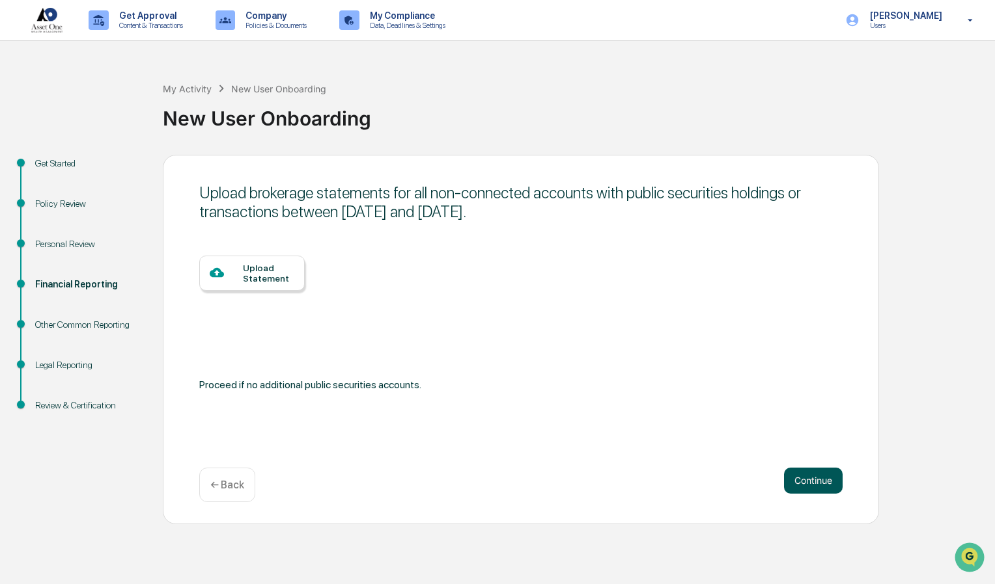
click at [805, 480] on button "Continue" at bounding box center [813, 481] width 59 height 26
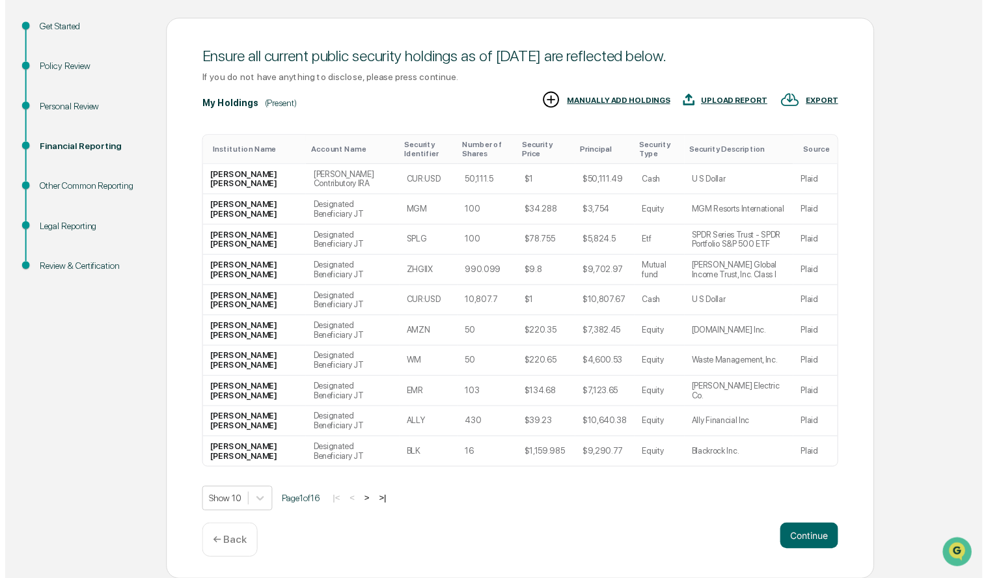
scroll to position [148, 0]
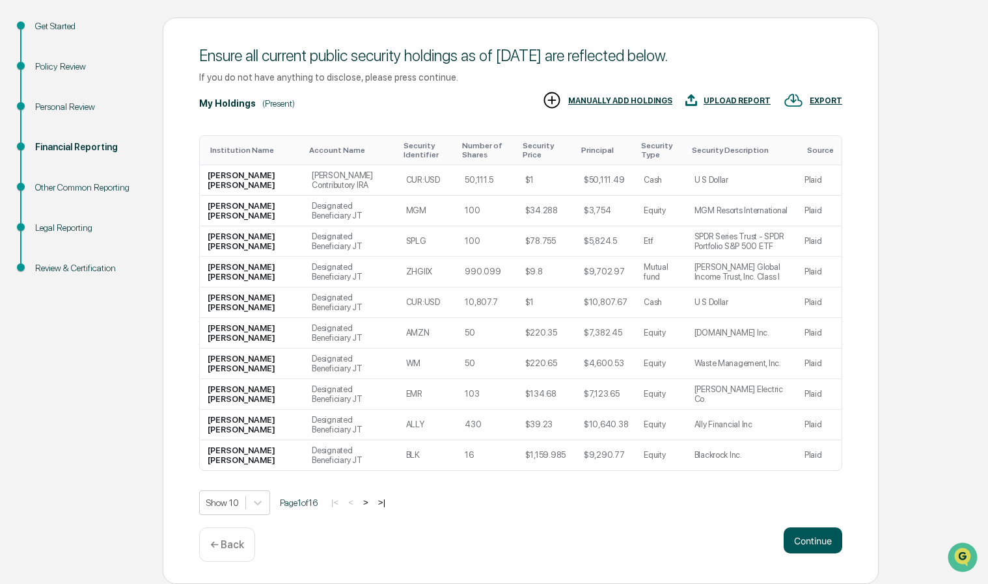
click at [812, 537] on button "Continue" at bounding box center [813, 541] width 59 height 26
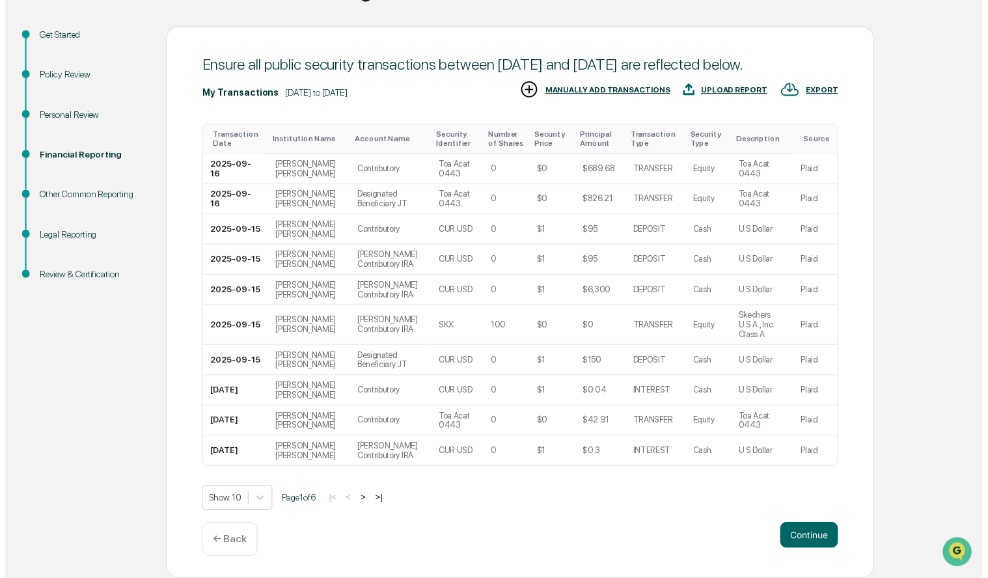
scroll to position [148, 0]
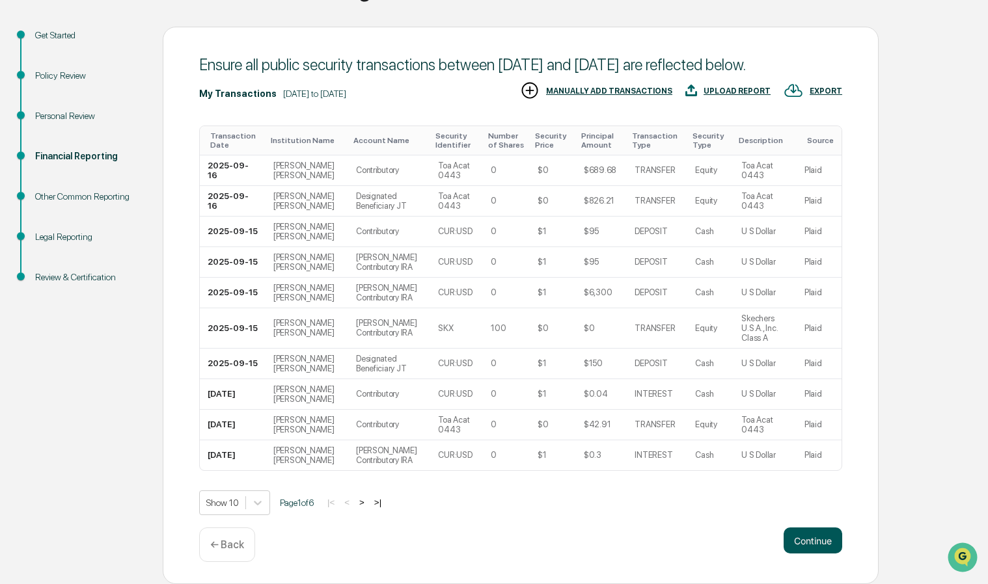
click at [806, 540] on button "Continue" at bounding box center [813, 541] width 59 height 26
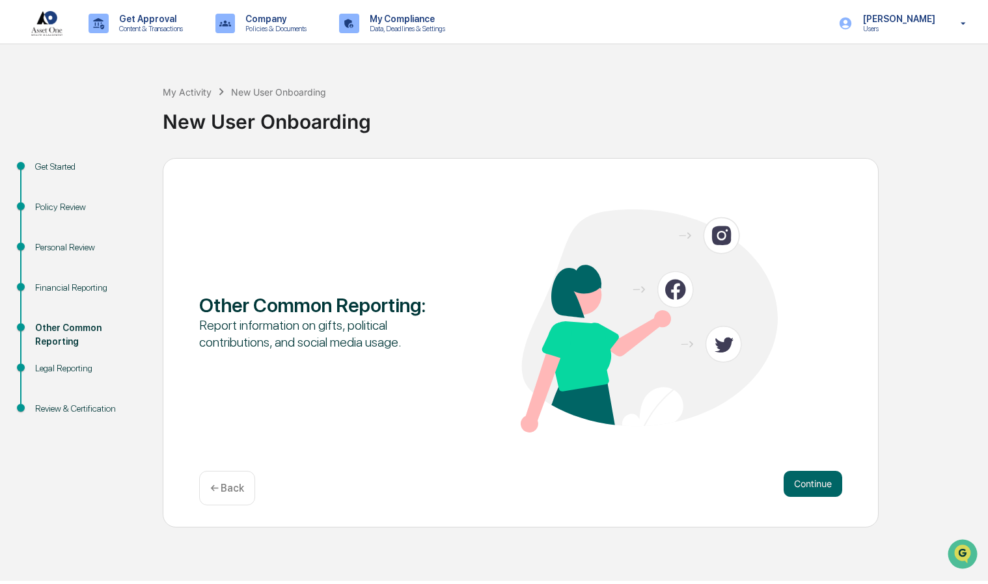
scroll to position [0, 0]
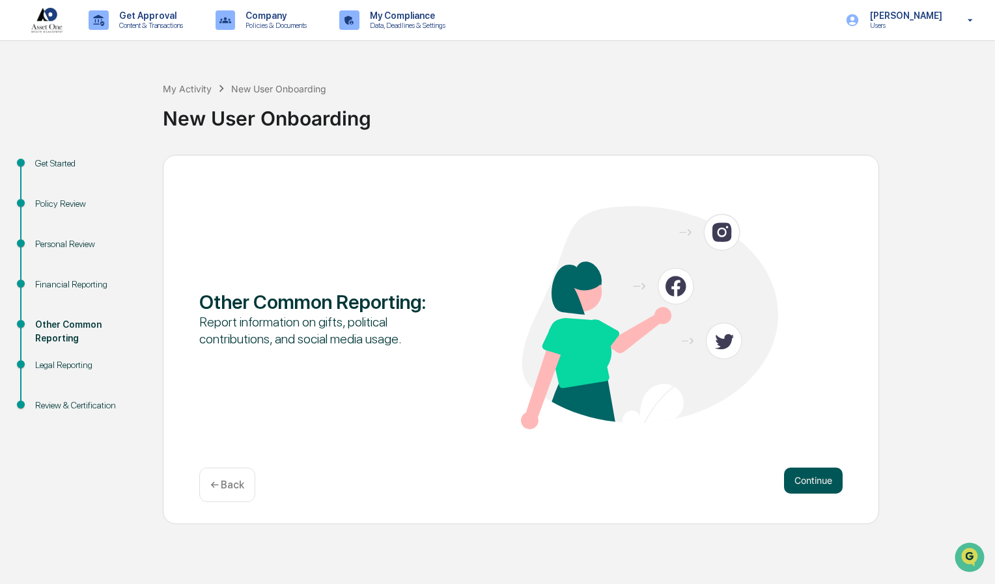
click at [809, 483] on button "Continue" at bounding box center [813, 481] width 59 height 26
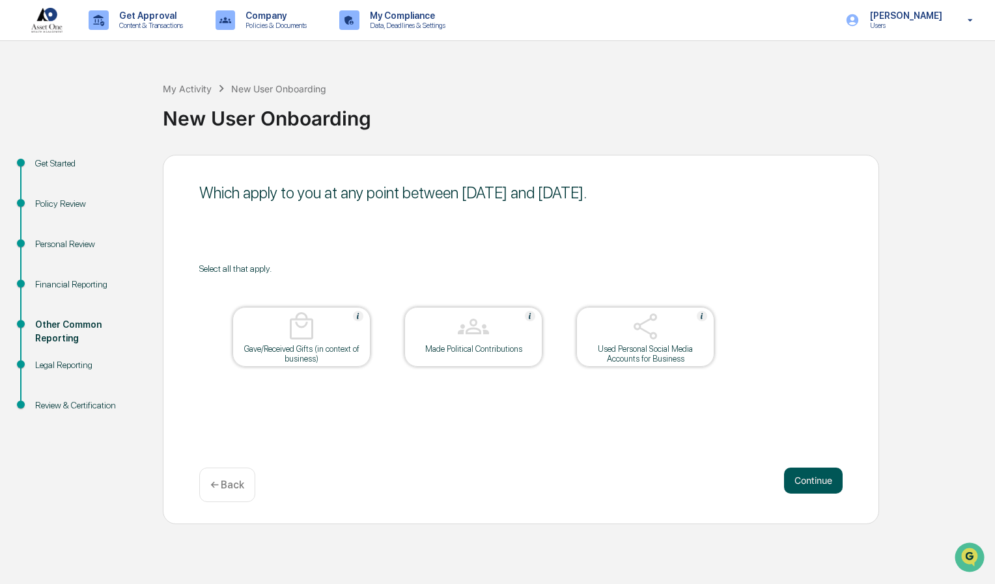
click at [814, 482] on button "Continue" at bounding box center [813, 481] width 59 height 26
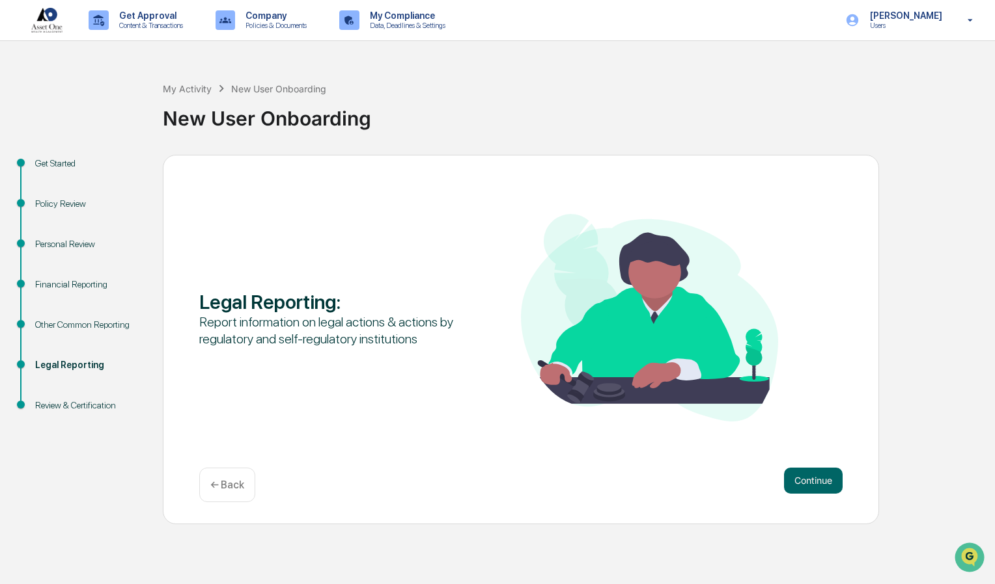
click at [814, 482] on button "Continue" at bounding box center [813, 481] width 59 height 26
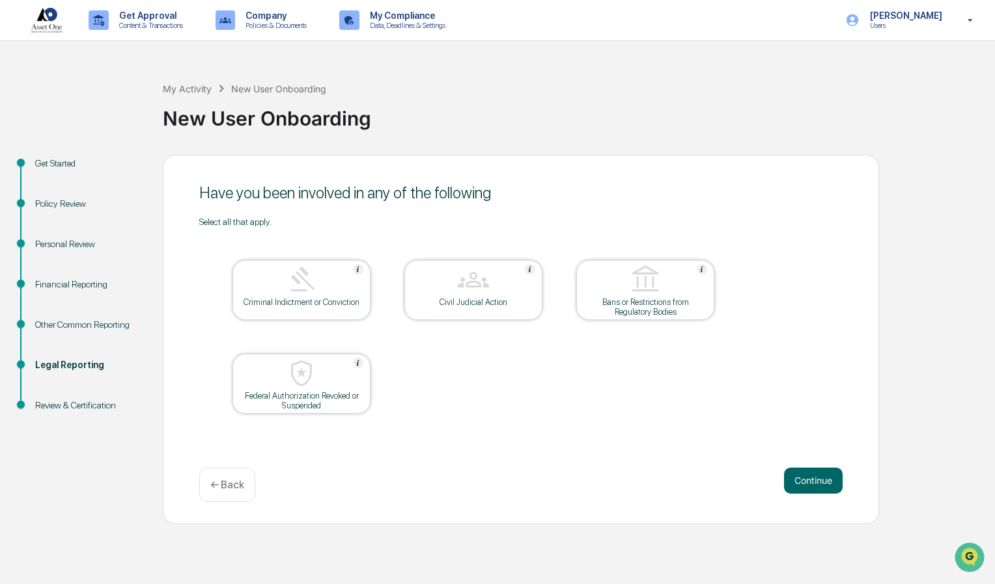
click at [814, 482] on button "Continue" at bounding box center [813, 481] width 59 height 26
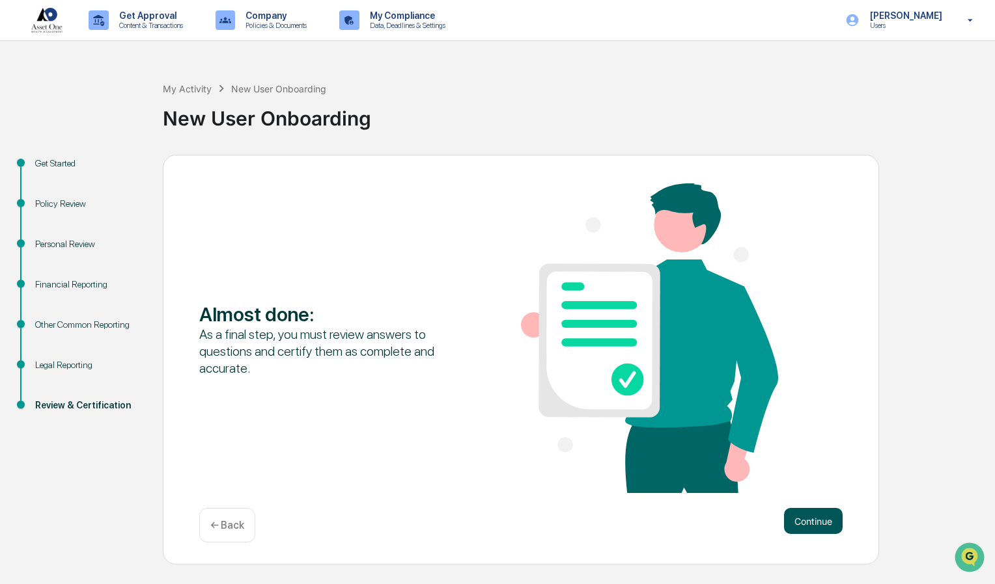
click at [806, 514] on button "Continue" at bounding box center [813, 521] width 59 height 26
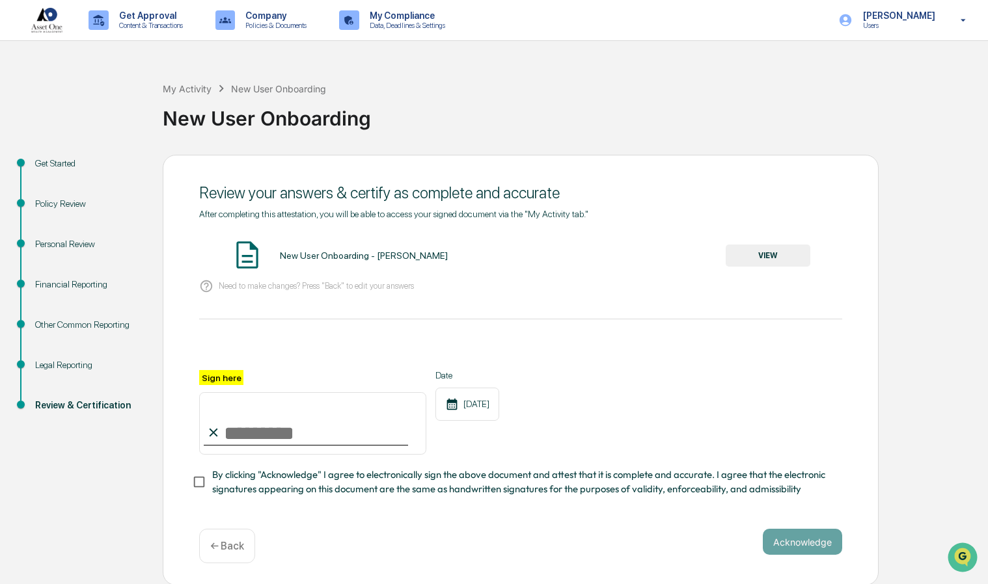
click at [769, 256] on button "VIEW" at bounding box center [768, 256] width 85 height 22
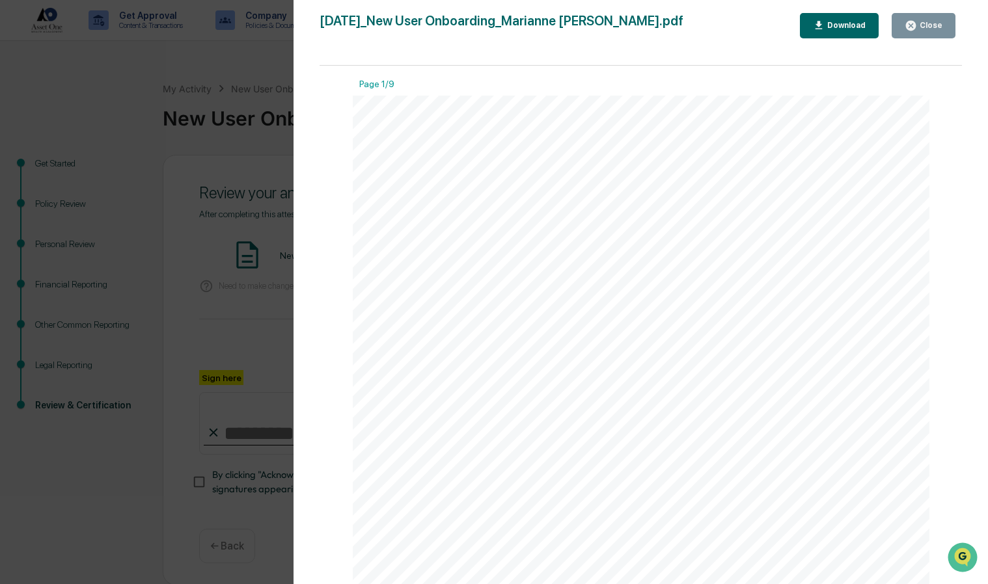
click at [842, 25] on div "Download" at bounding box center [845, 25] width 41 height 9
click at [832, 22] on div "Download" at bounding box center [845, 25] width 41 height 9
click at [936, 23] on div "Close" at bounding box center [929, 25] width 25 height 9
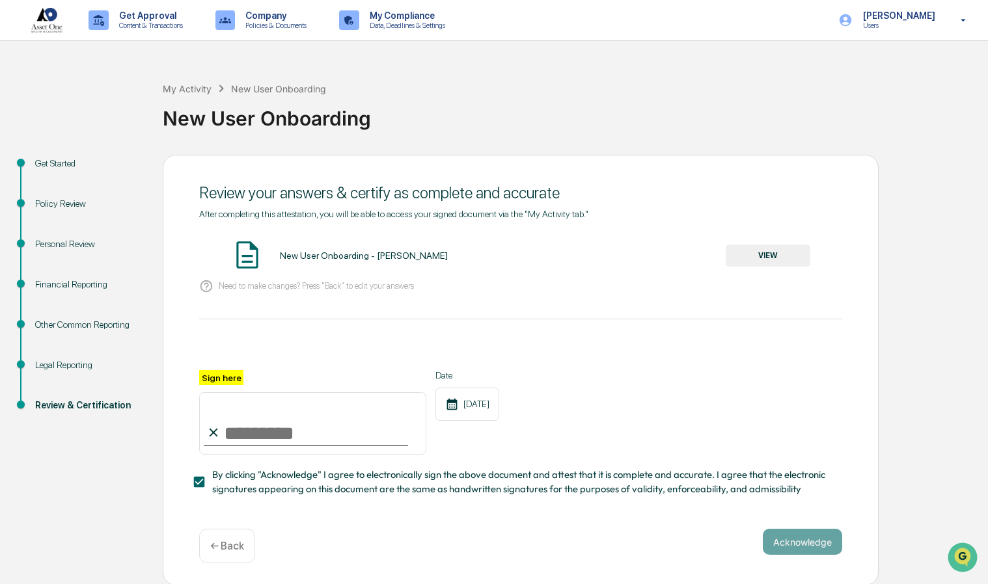
click at [763, 255] on button "VIEW" at bounding box center [768, 256] width 85 height 22
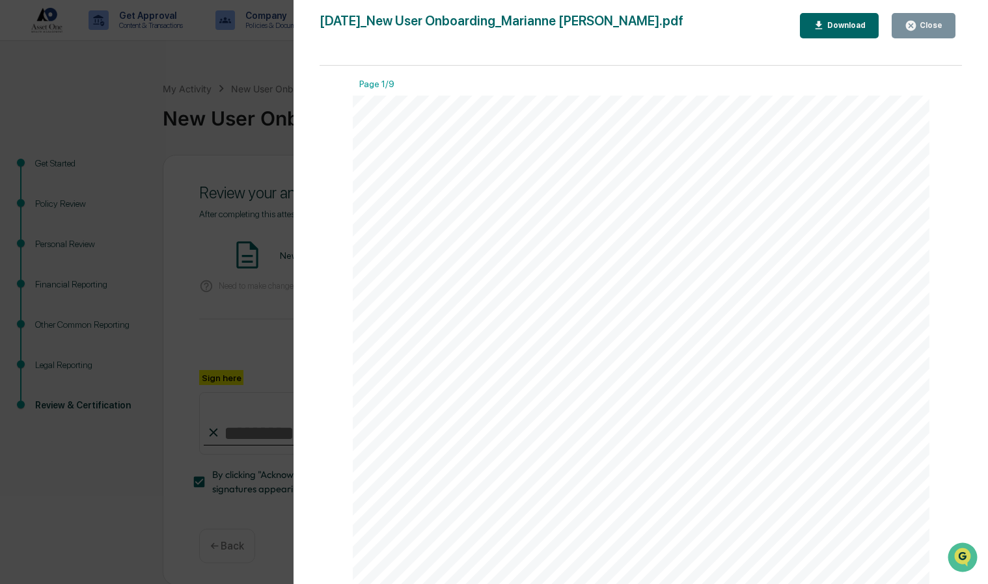
click at [931, 20] on div "Close" at bounding box center [924, 26] width 38 height 12
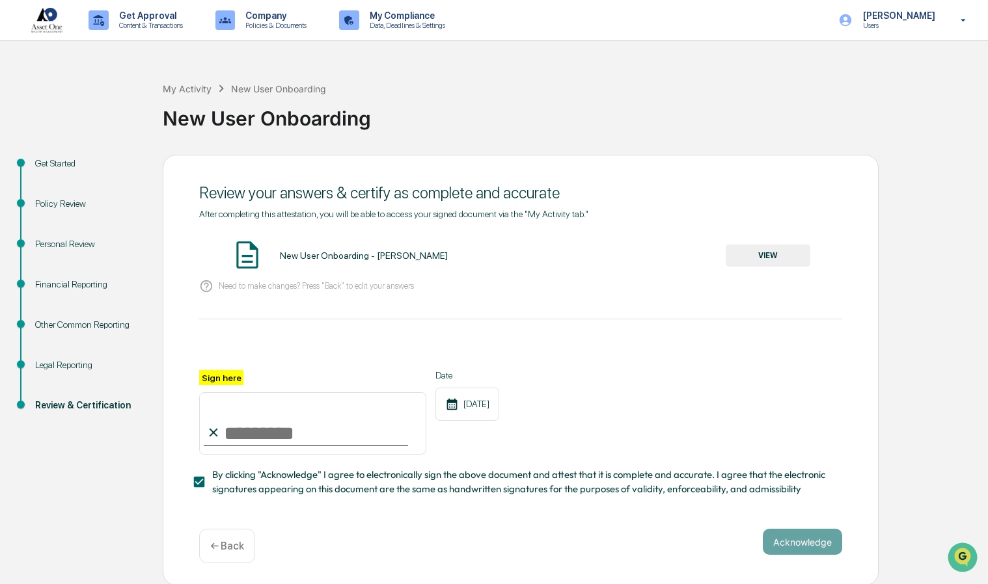
click at [767, 253] on button "VIEW" at bounding box center [768, 256] width 85 height 22
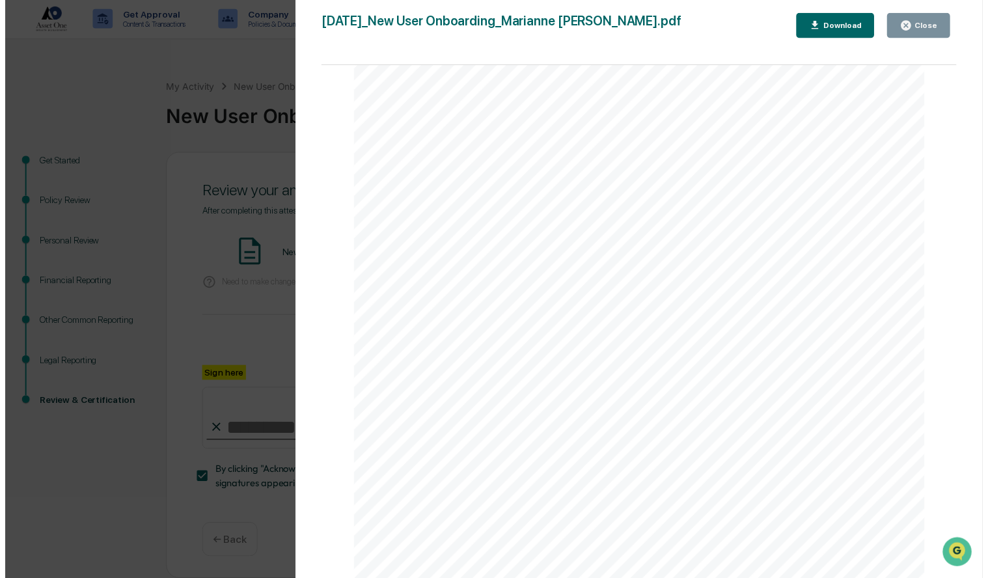
scroll to position [7, 0]
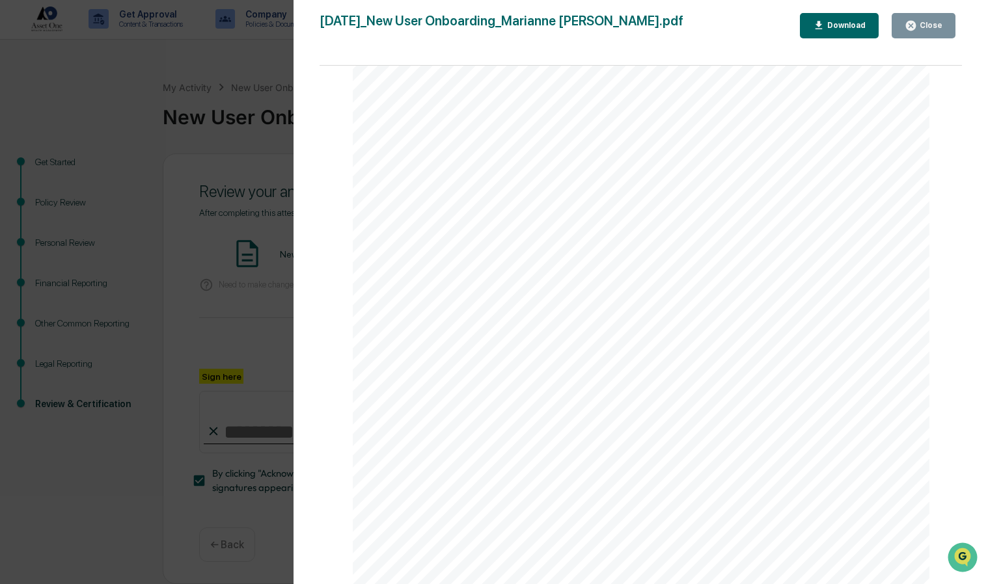
click at [922, 27] on div "Close" at bounding box center [929, 25] width 25 height 9
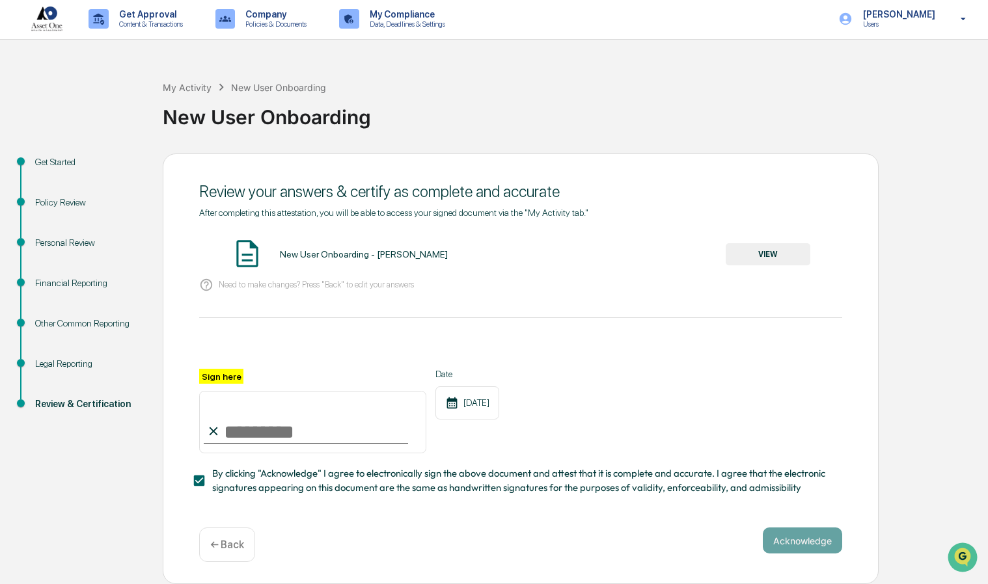
click at [245, 427] on input "Sign here" at bounding box center [312, 422] width 227 height 62
type input "**********"
click at [788, 540] on button "Acknowledge" at bounding box center [802, 541] width 79 height 26
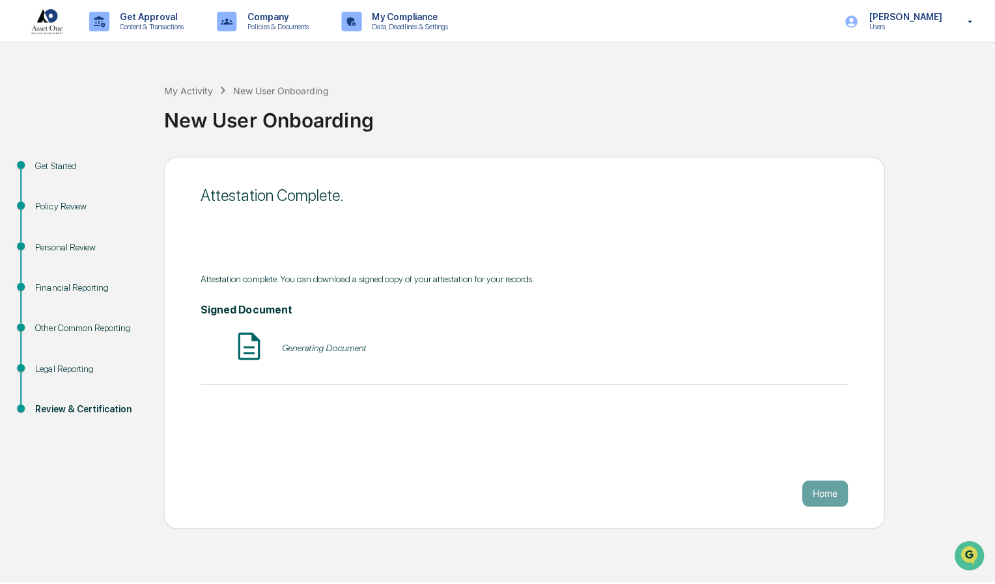
scroll to position [0, 0]
